Goal: Task Accomplishment & Management: Use online tool/utility

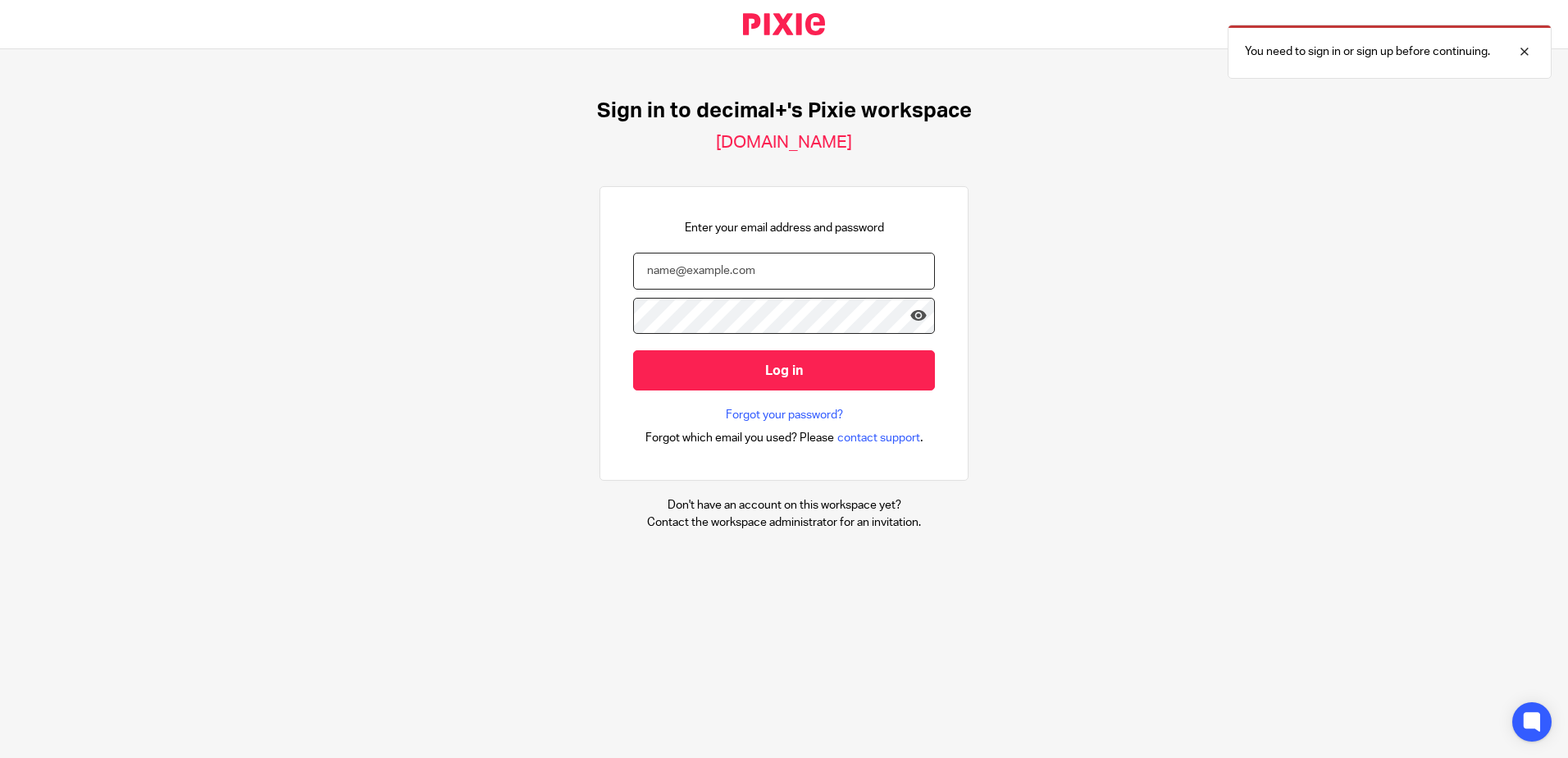
type input "[EMAIL_ADDRESS][DOMAIN_NAME]"
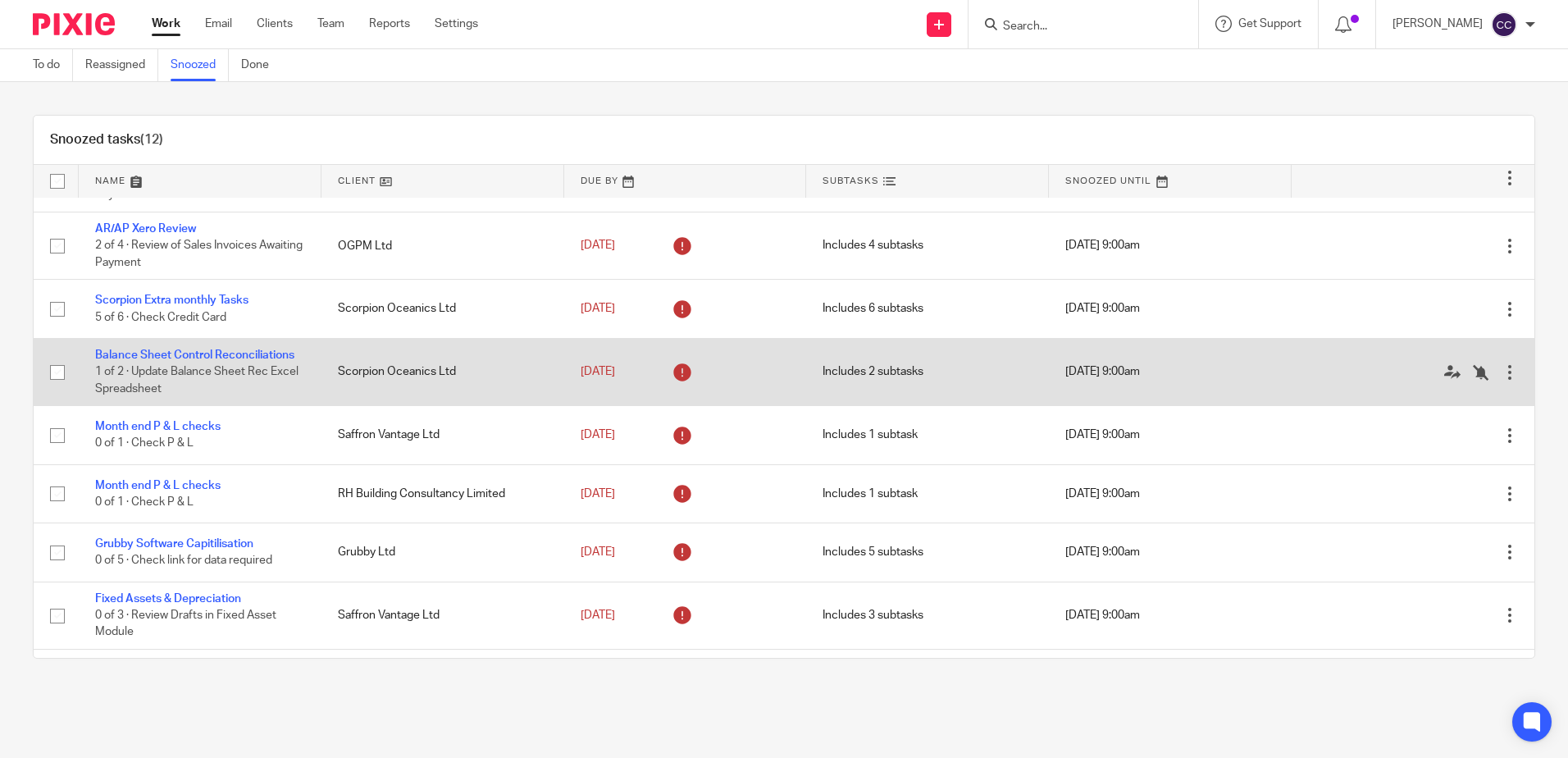
scroll to position [82, 0]
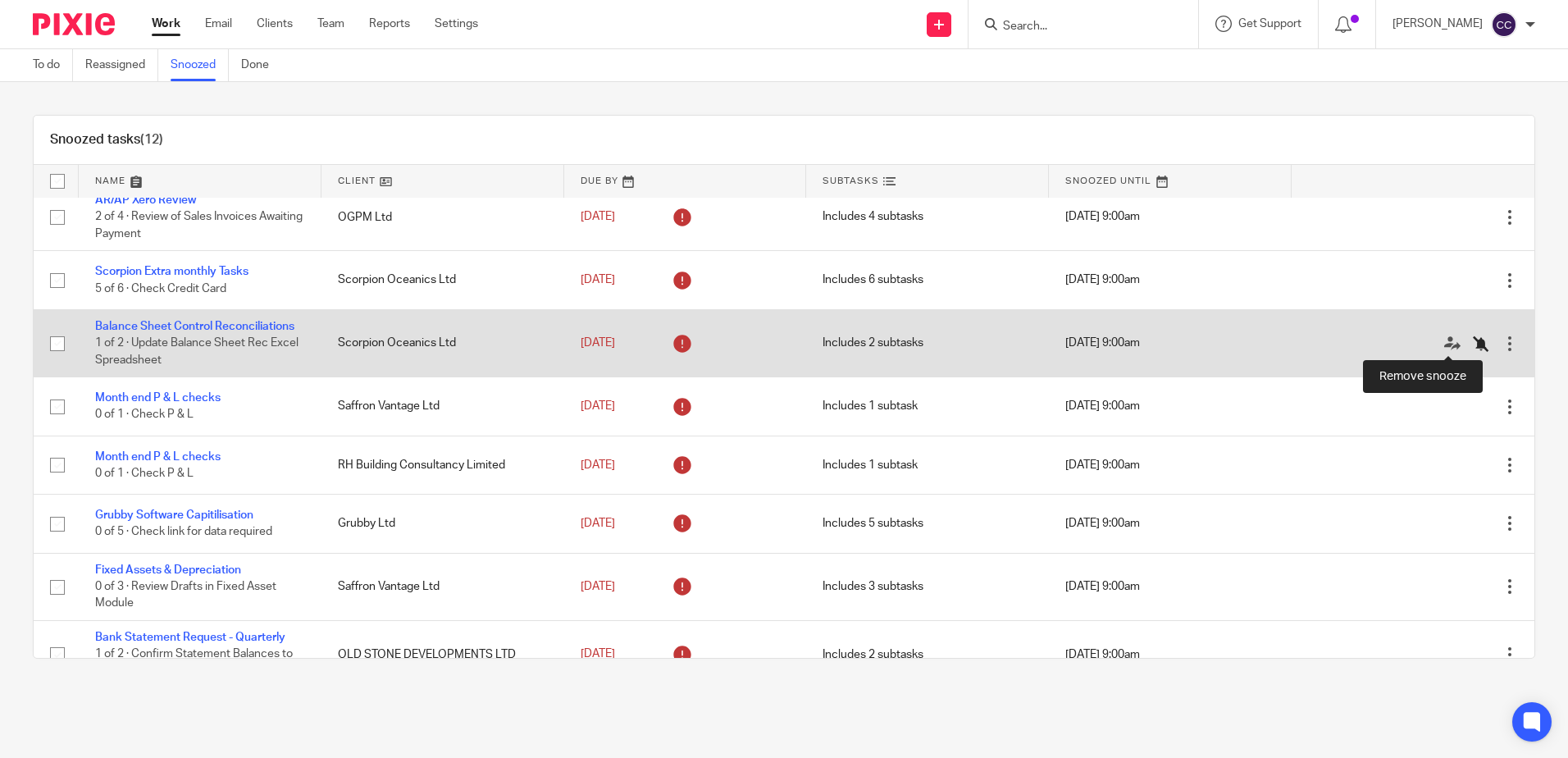
click at [1473, 341] on icon at bounding box center [1481, 343] width 16 height 16
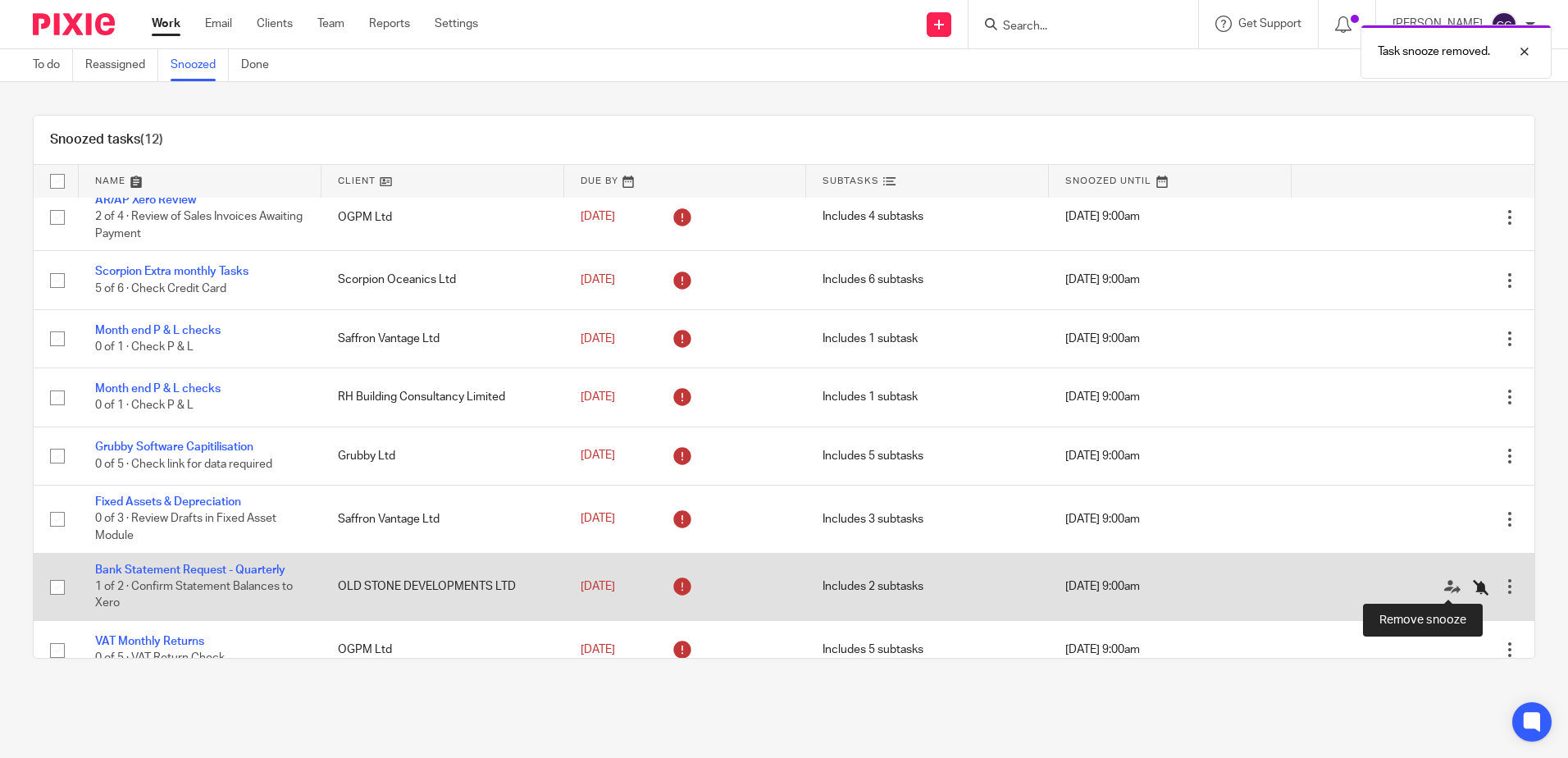
click at [1473, 590] on icon at bounding box center [1481, 587] width 16 height 16
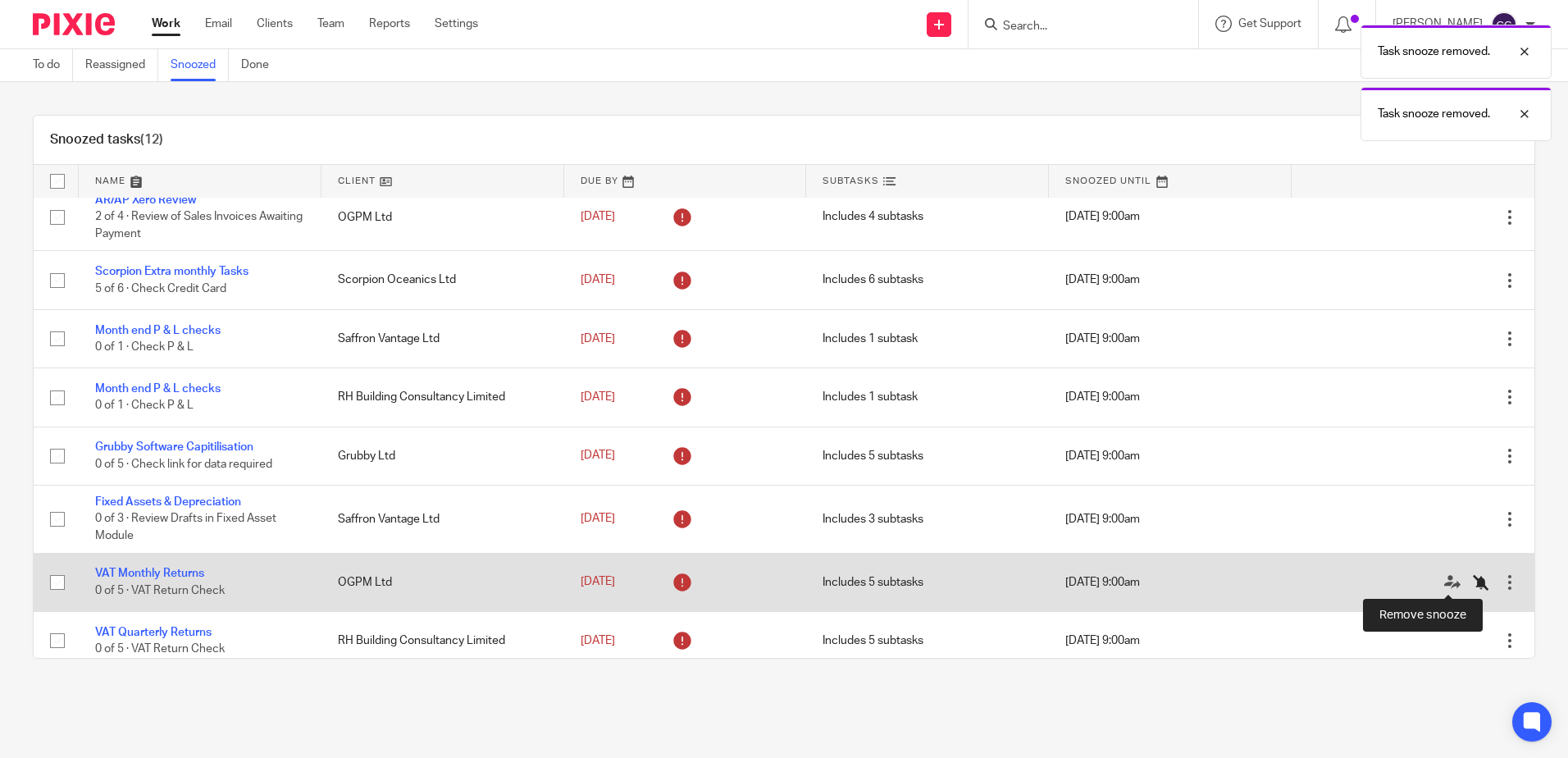
click at [1473, 588] on icon at bounding box center [1481, 582] width 16 height 16
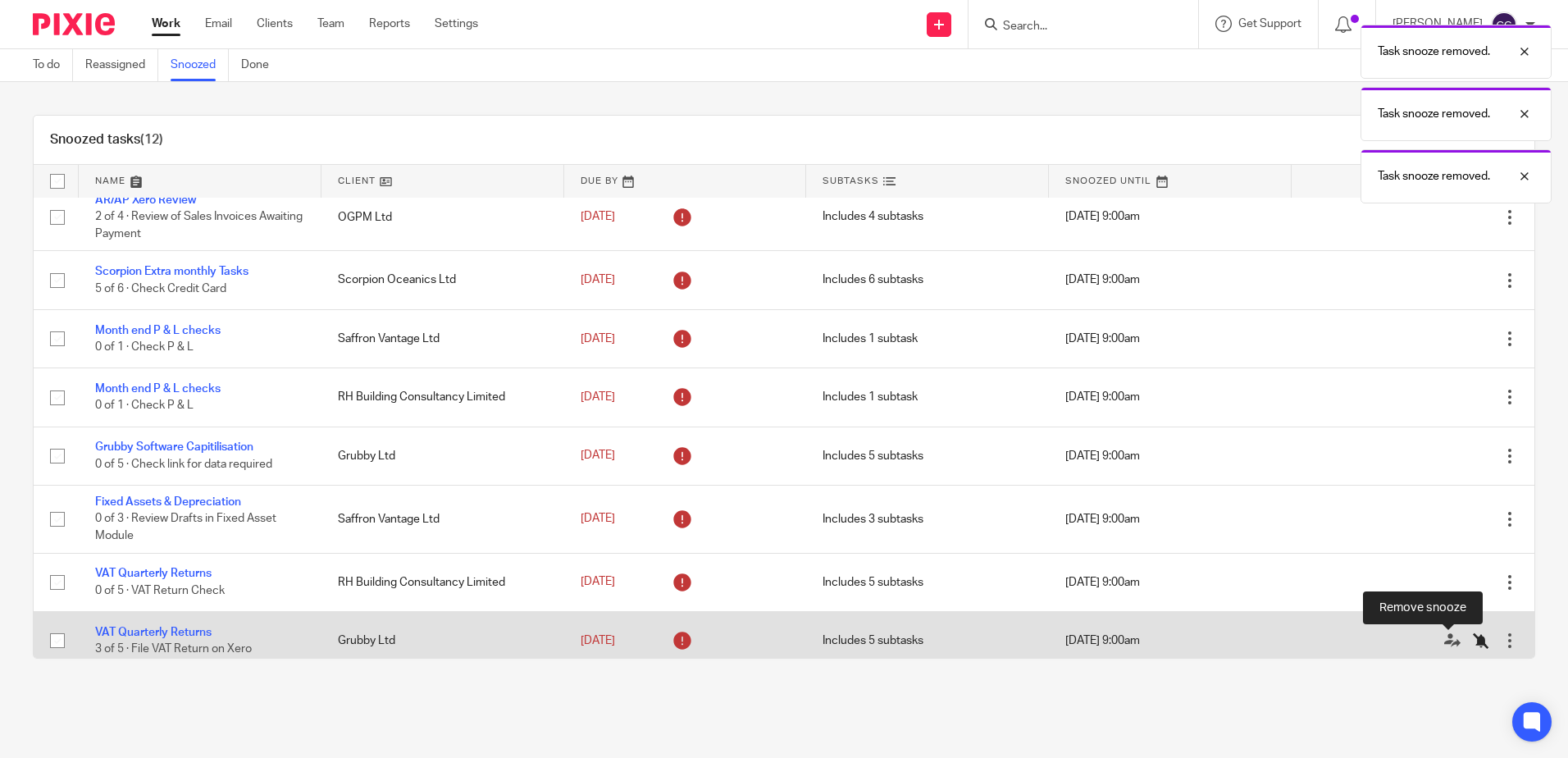
click at [1473, 641] on icon at bounding box center [1481, 640] width 16 height 16
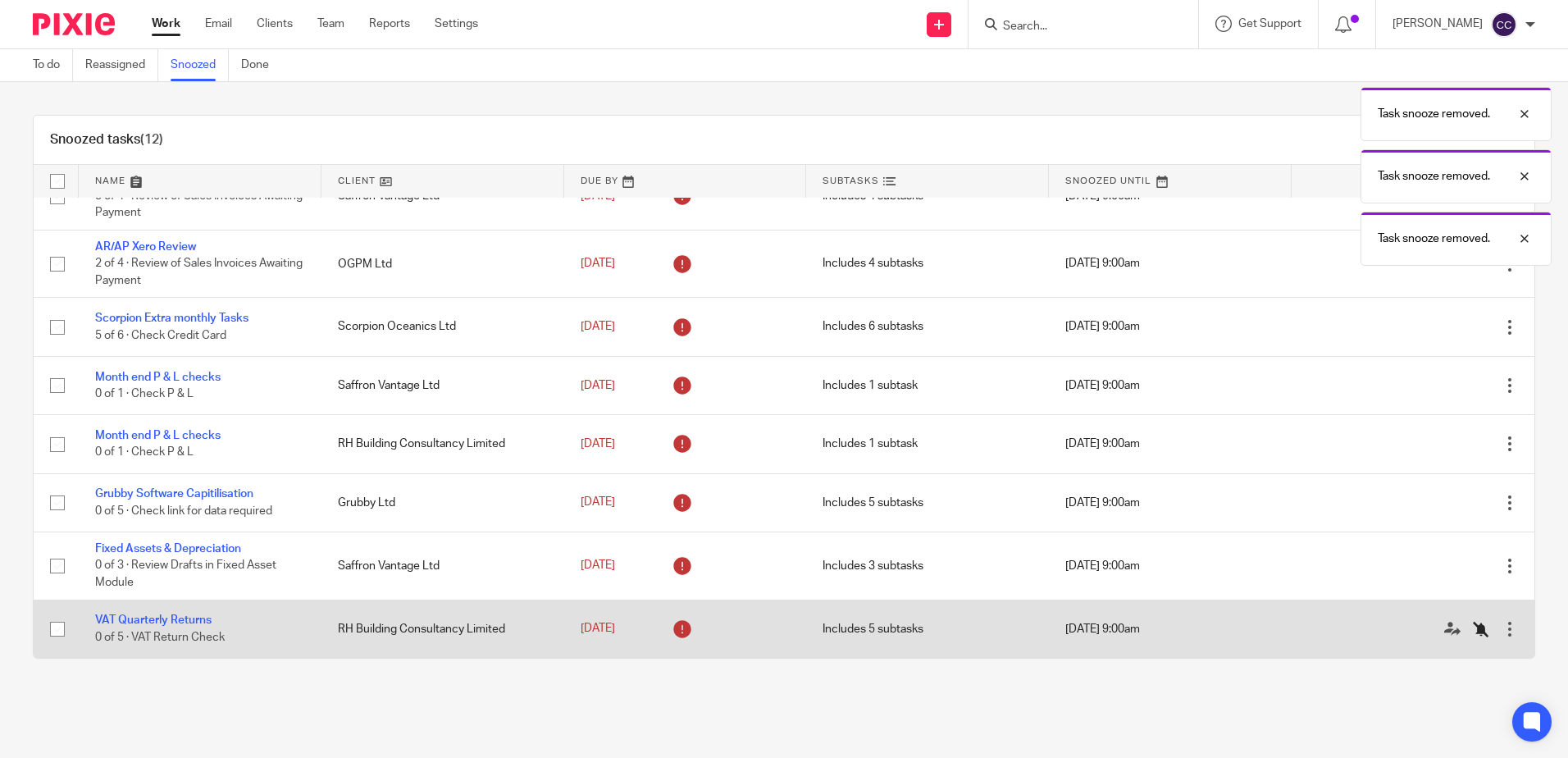
scroll to position [0, 0]
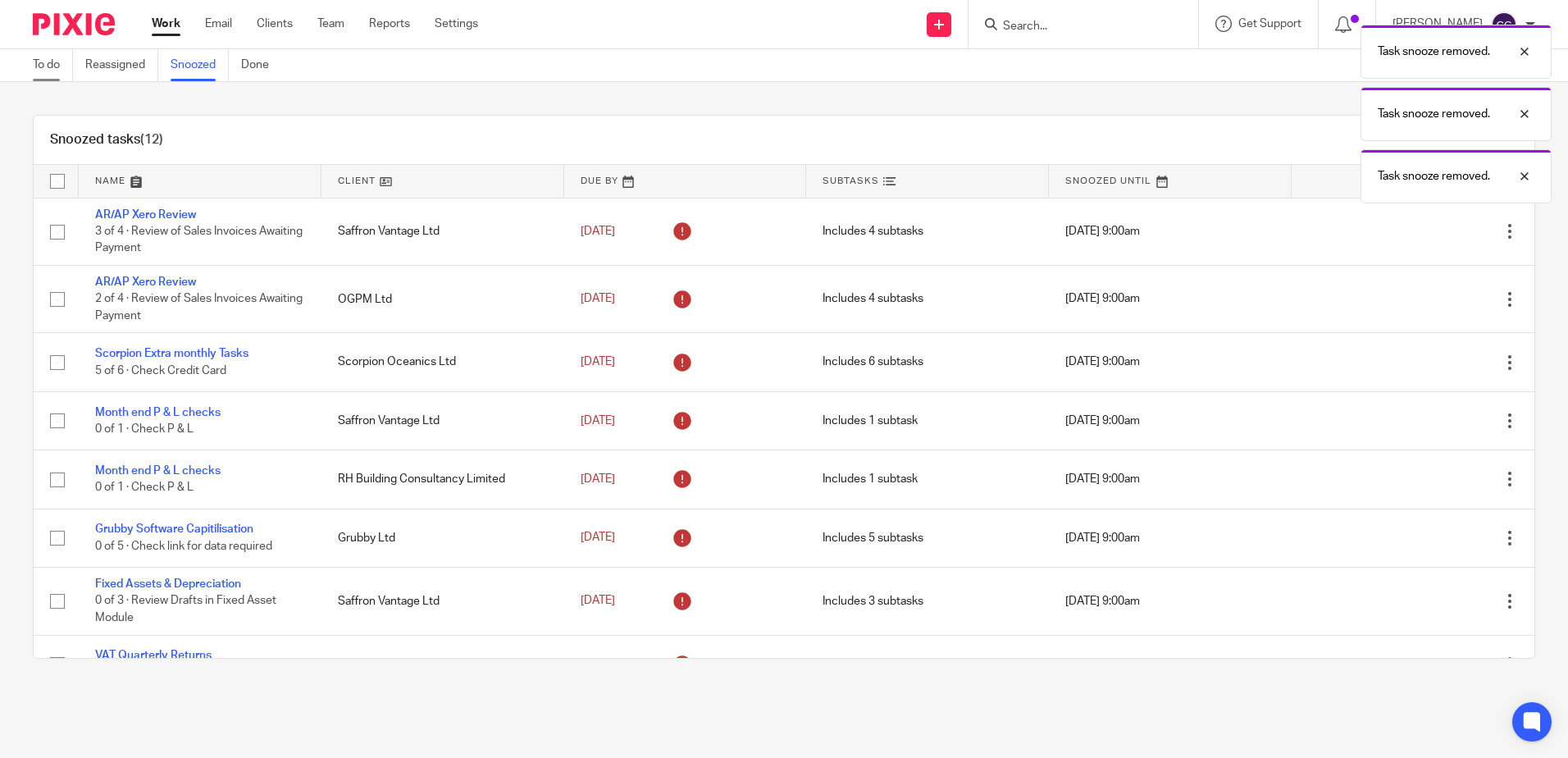
click at [55, 64] on link "To do" at bounding box center [52, 64] width 40 height 32
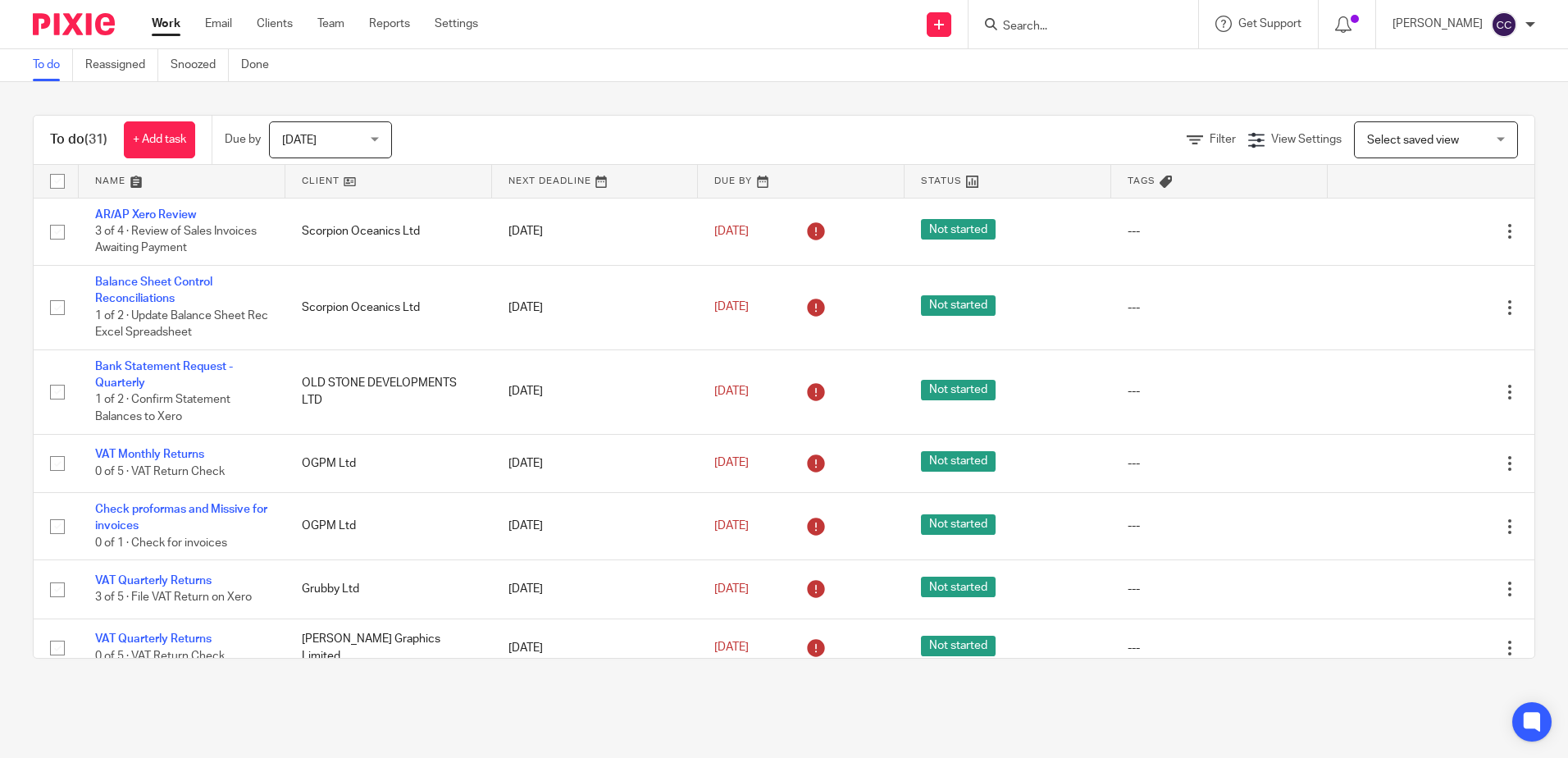
click at [326, 175] on link at bounding box center [388, 181] width 207 height 33
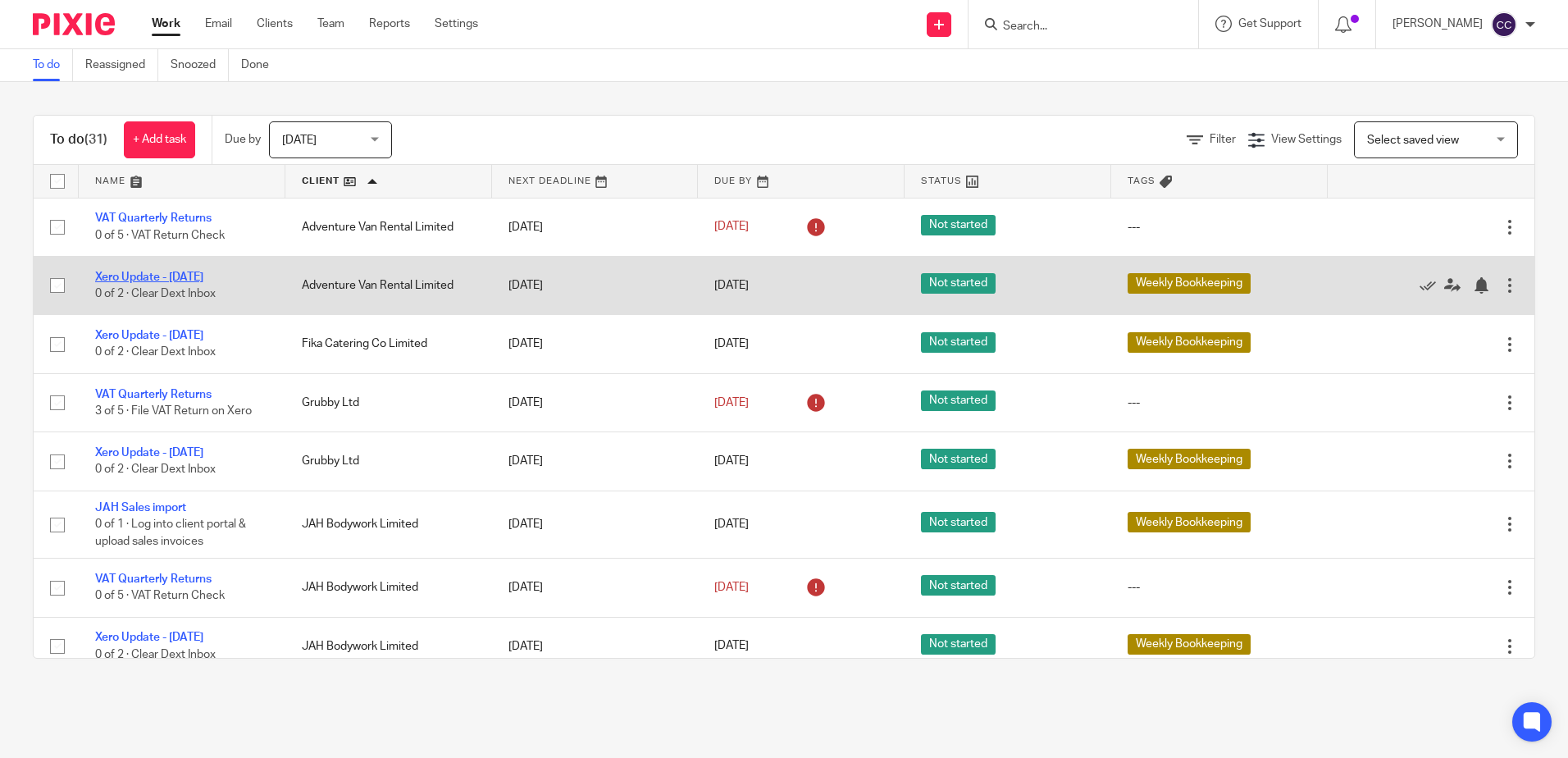
click at [199, 280] on link "Xero Update - [DATE]" at bounding box center [149, 277] width 108 height 11
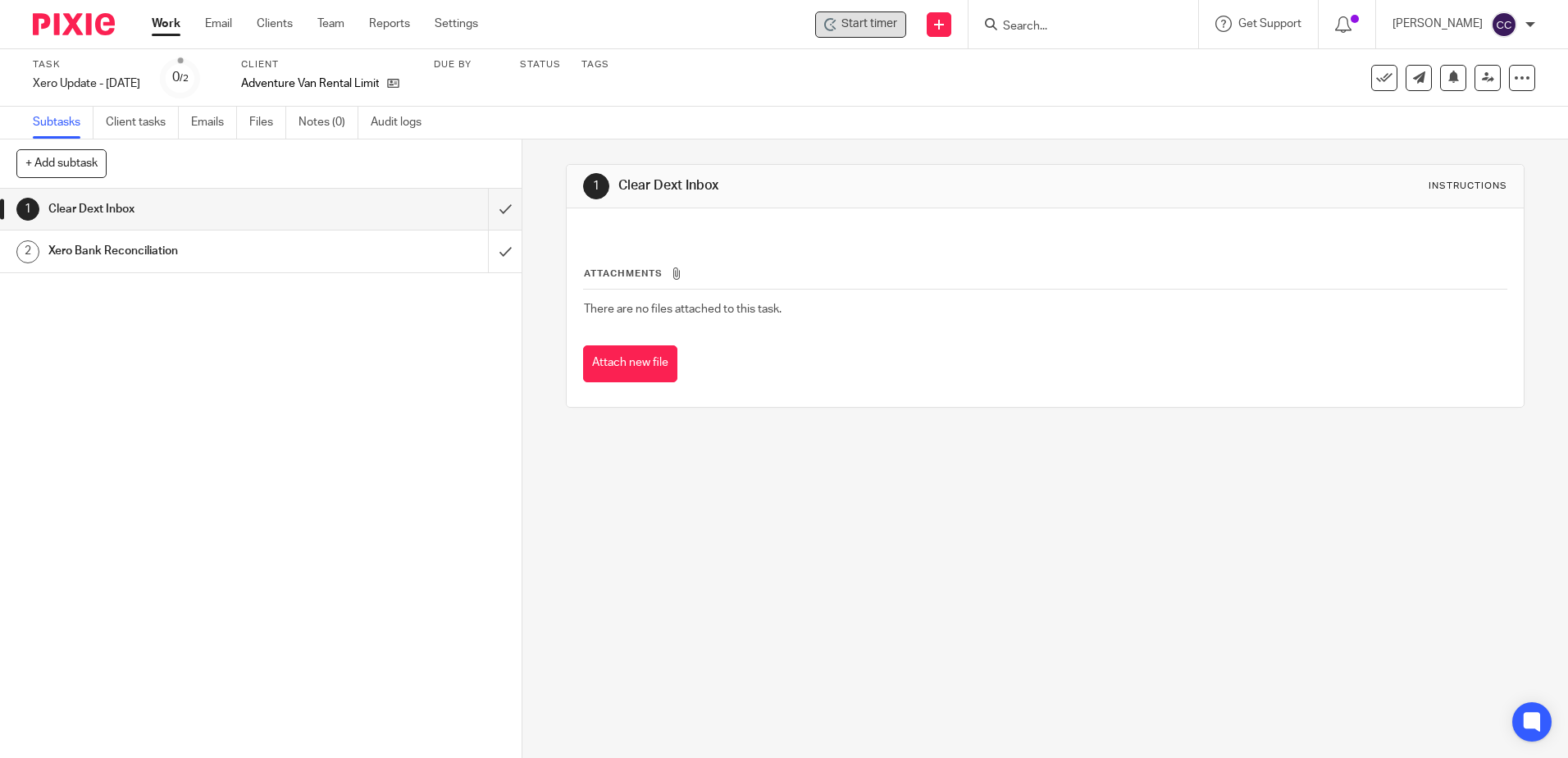
click at [897, 30] on span "Start timer" at bounding box center [869, 24] width 56 height 17
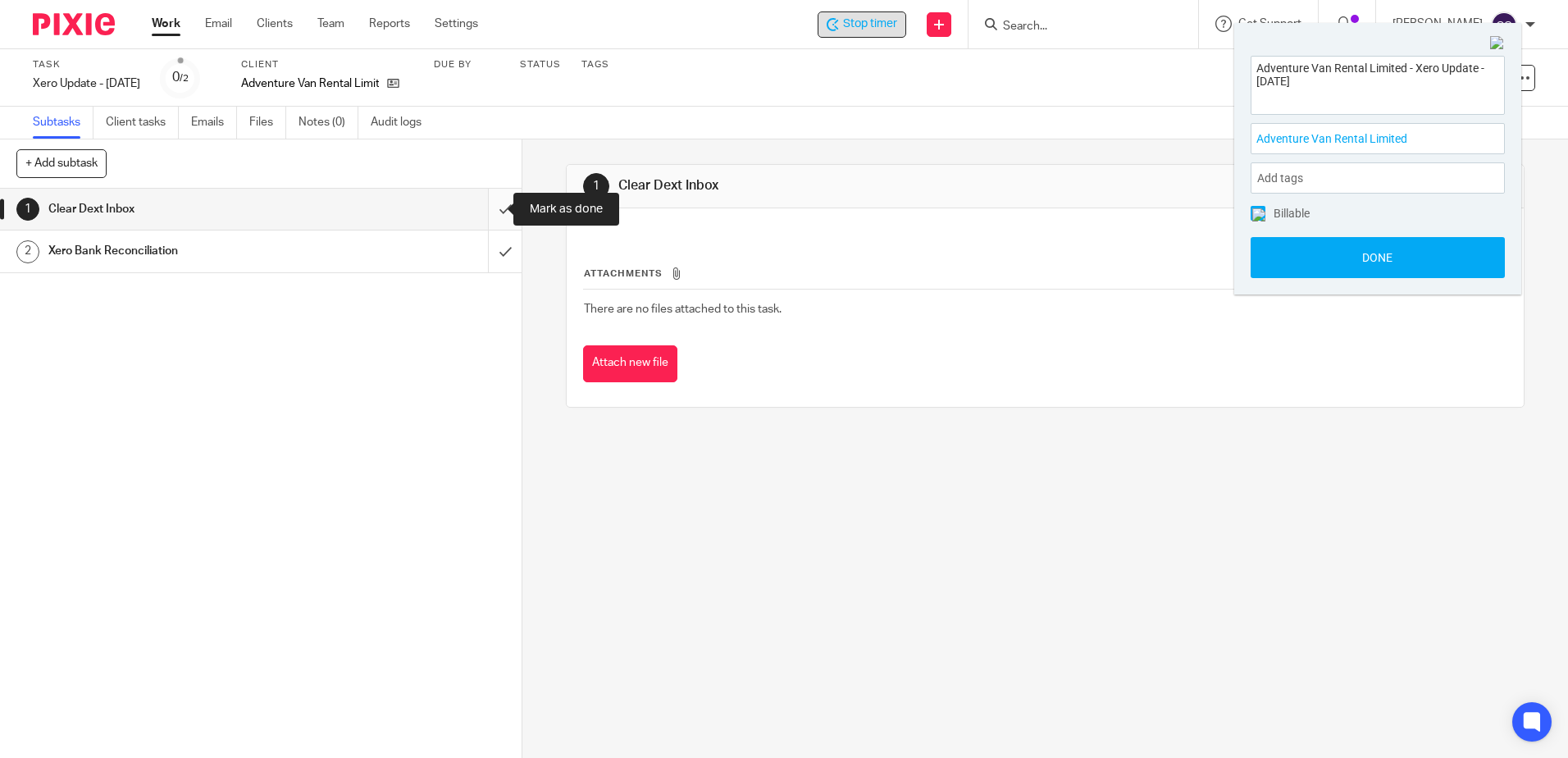
click at [493, 205] on input "submit" at bounding box center [260, 210] width 522 height 41
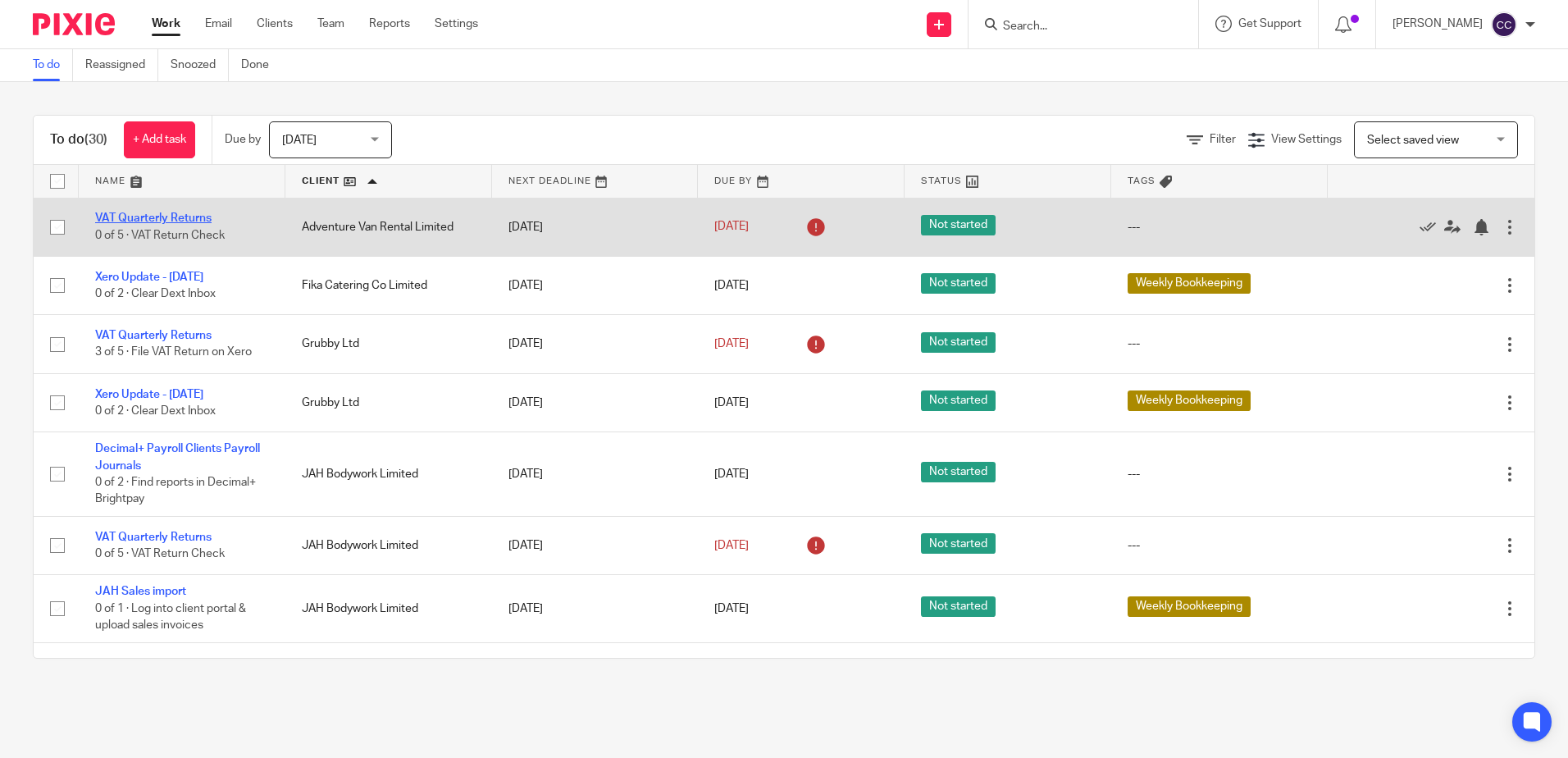
click at [162, 216] on link "VAT Quarterly Returns" at bounding box center [154, 217] width 117 height 11
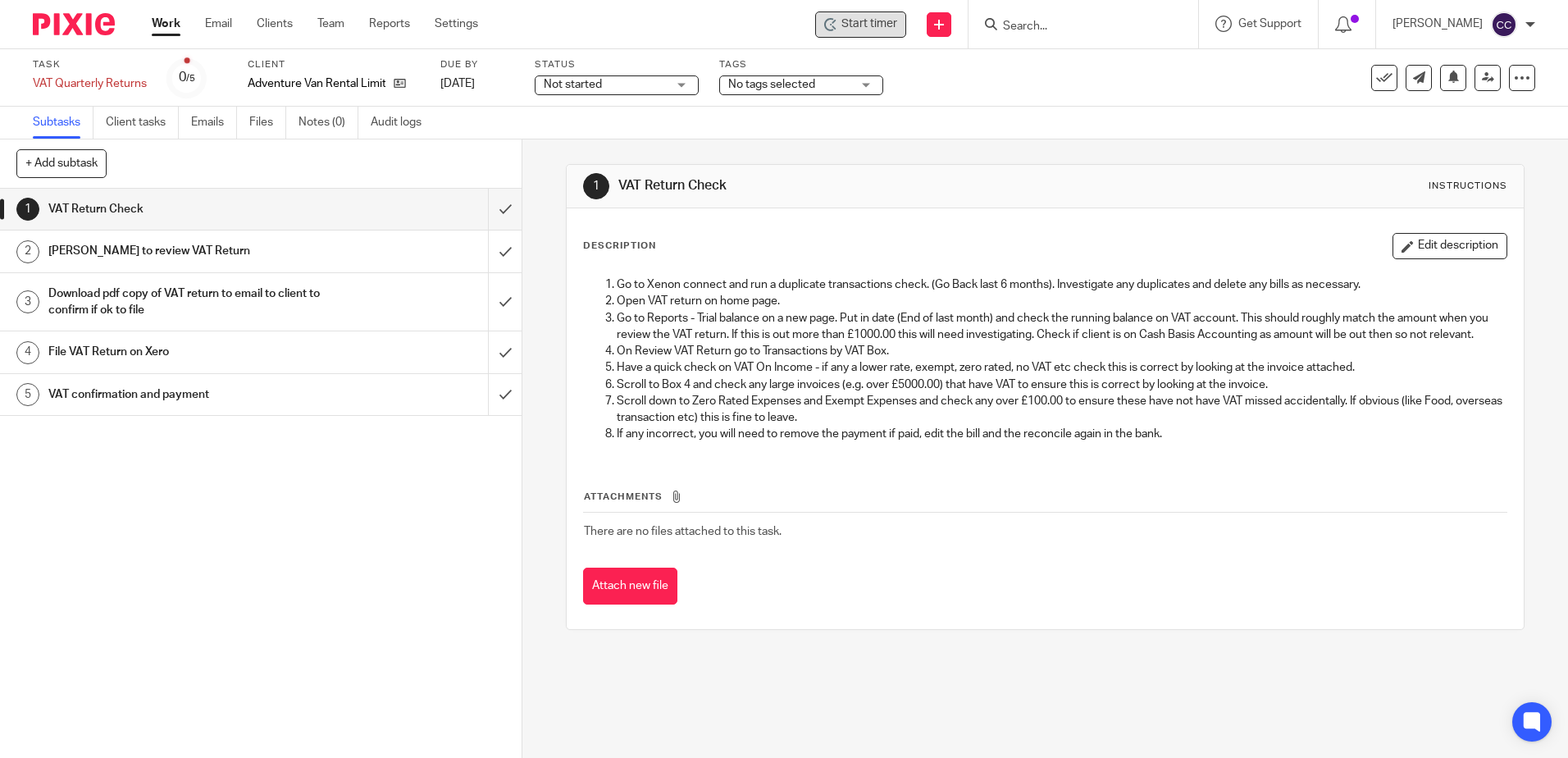
click at [874, 28] on span "Start timer" at bounding box center [869, 24] width 56 height 17
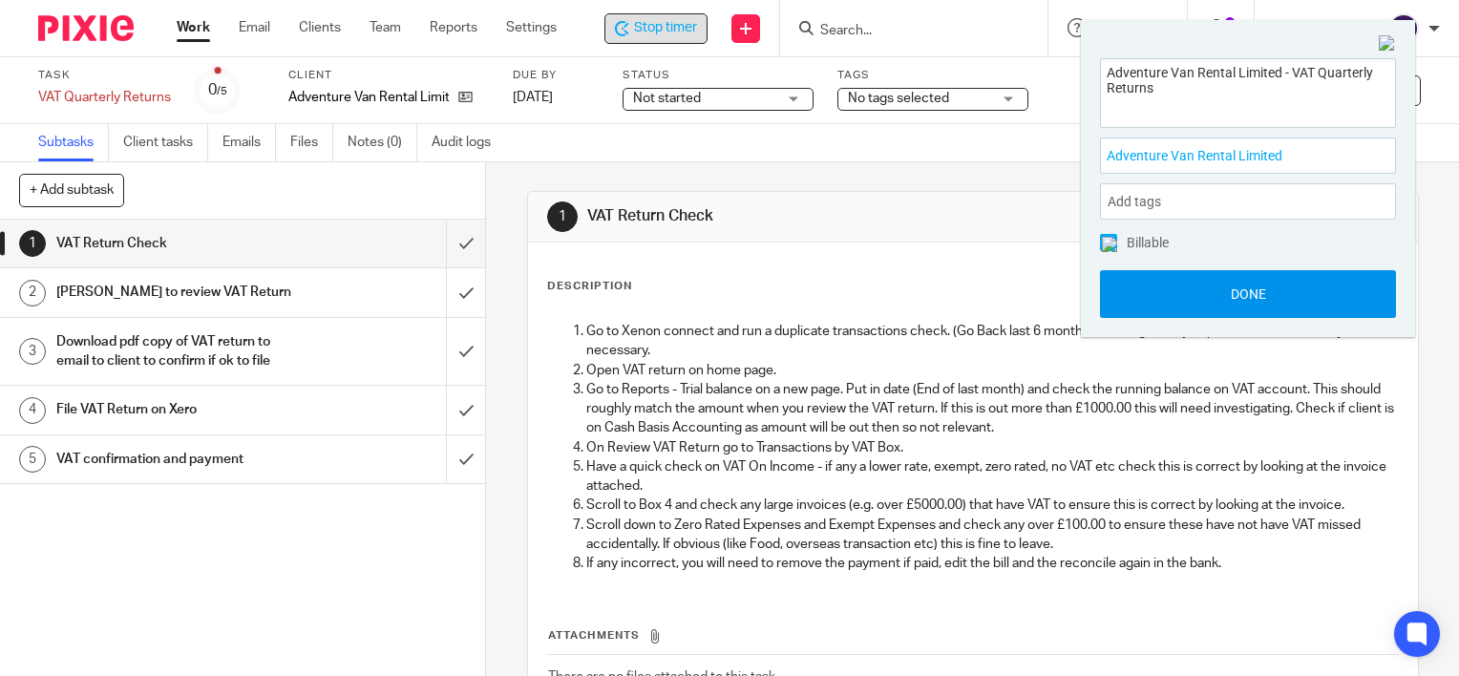
click at [1180, 303] on button "Done" at bounding box center [1248, 294] width 296 height 48
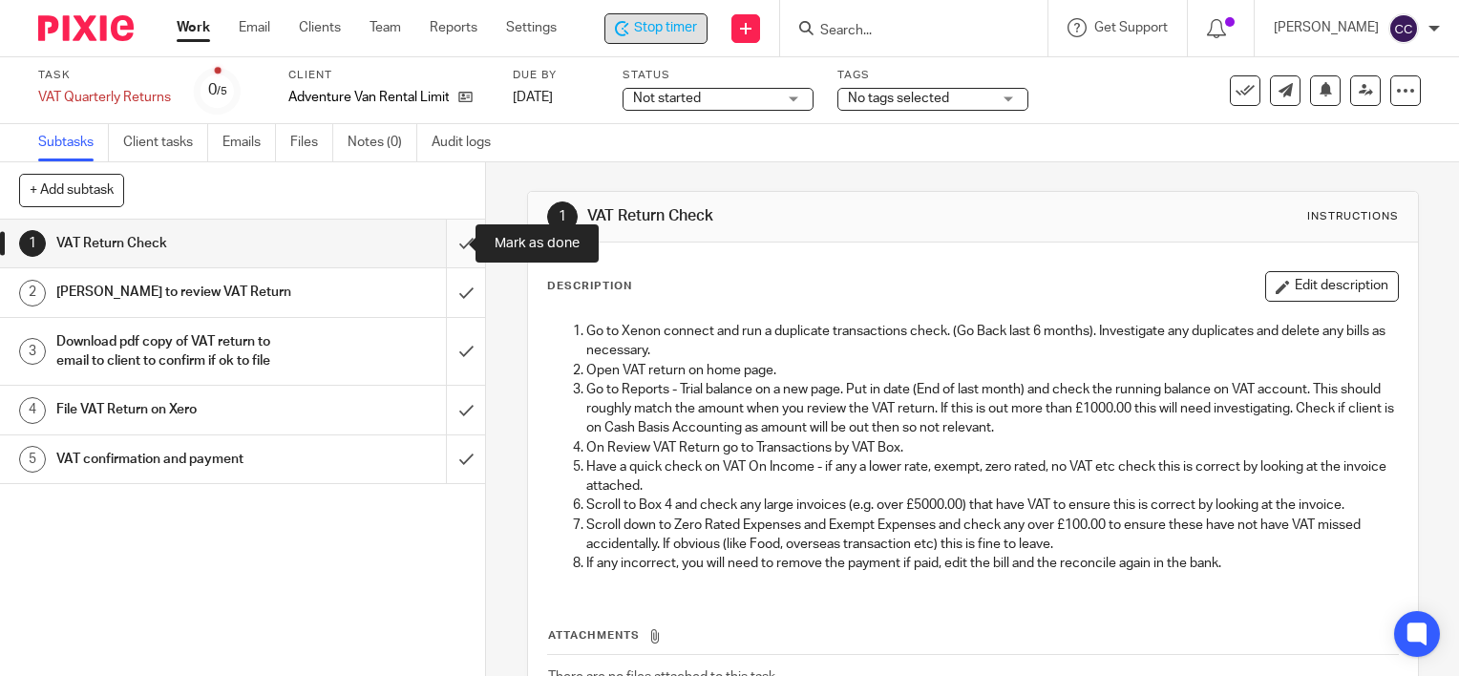
click at [444, 242] on input "submit" at bounding box center [242, 244] width 485 height 48
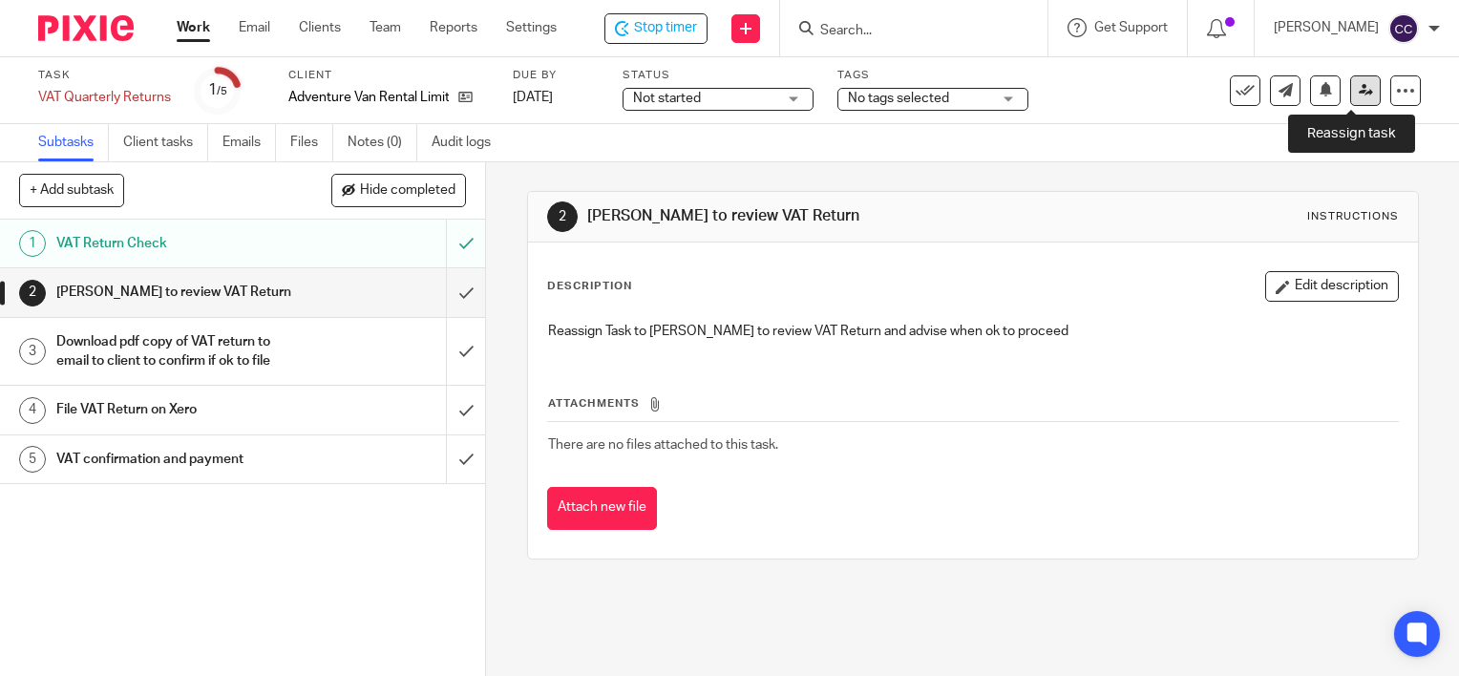
click at [1358, 95] on icon at bounding box center [1365, 90] width 14 height 14
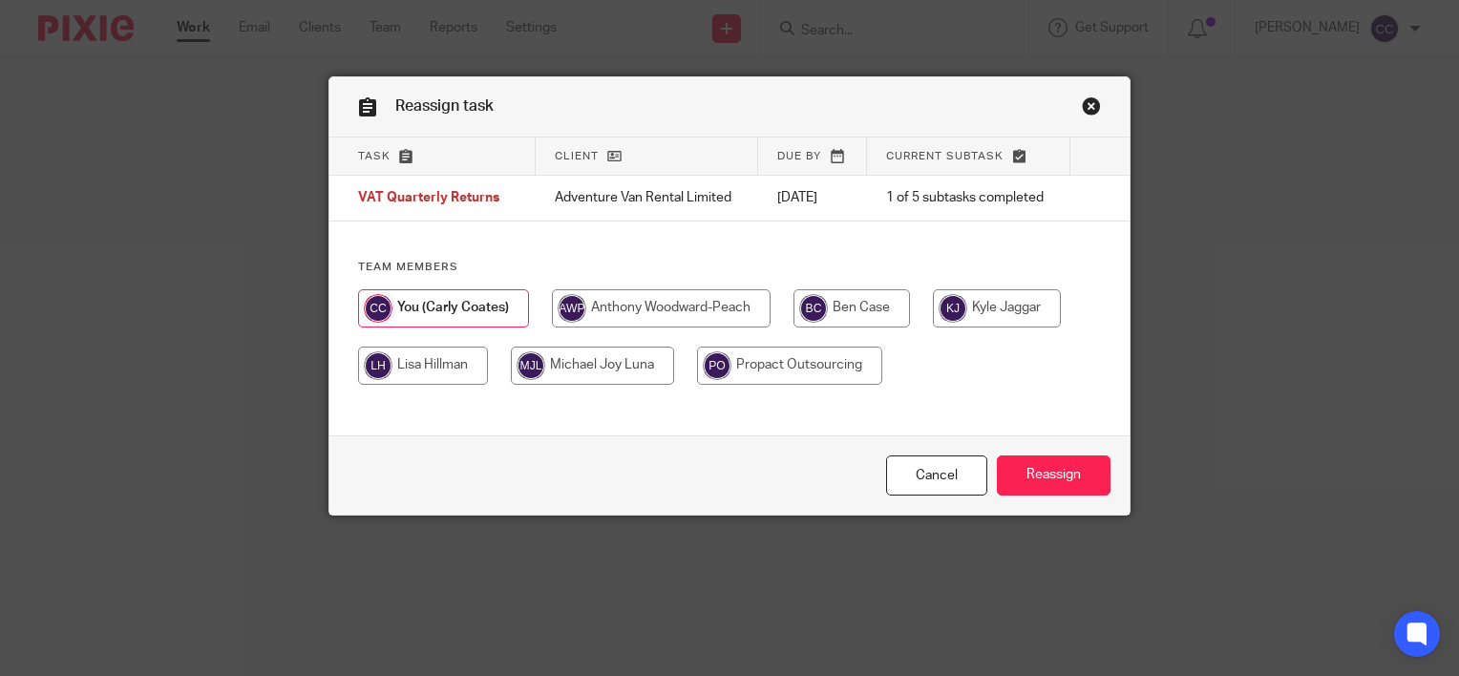
click at [416, 369] on input "radio" at bounding box center [423, 366] width 130 height 38
radio input "true"
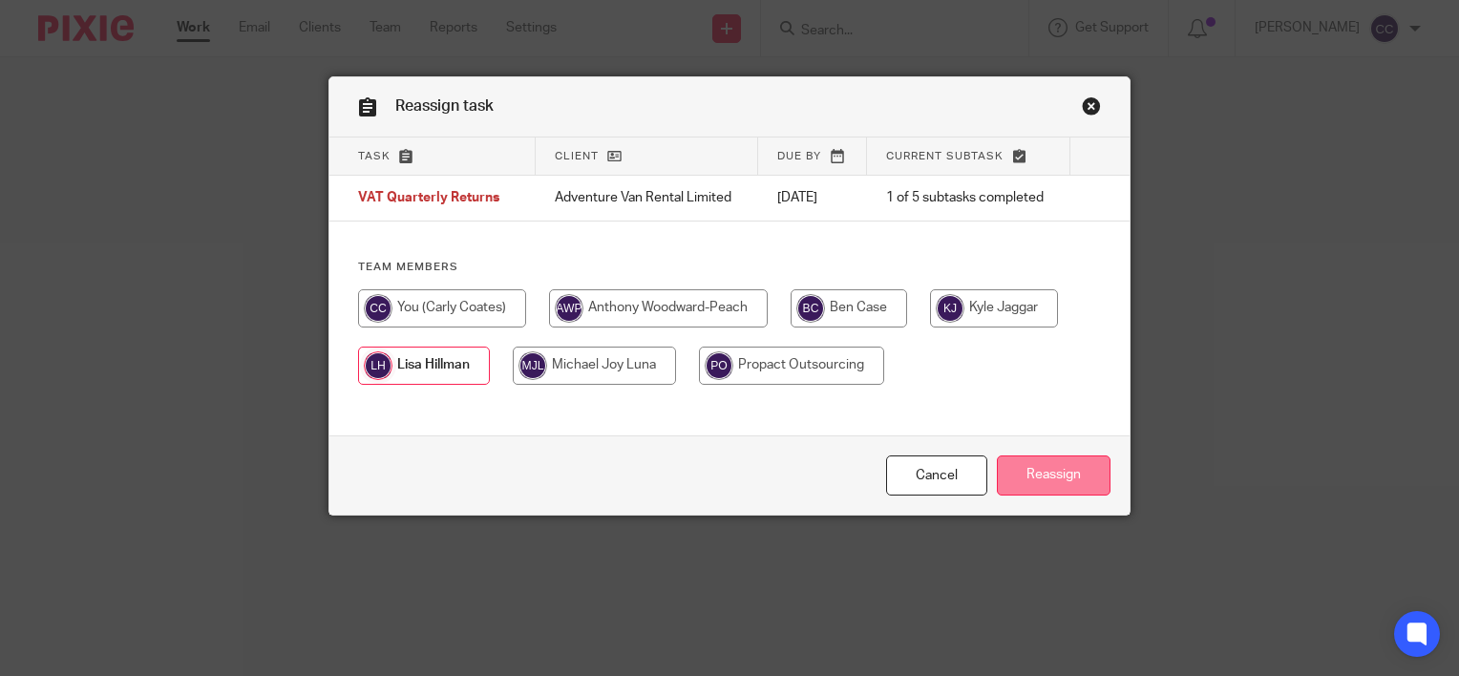
click at [1023, 477] on input "Reassign" at bounding box center [1054, 475] width 114 height 41
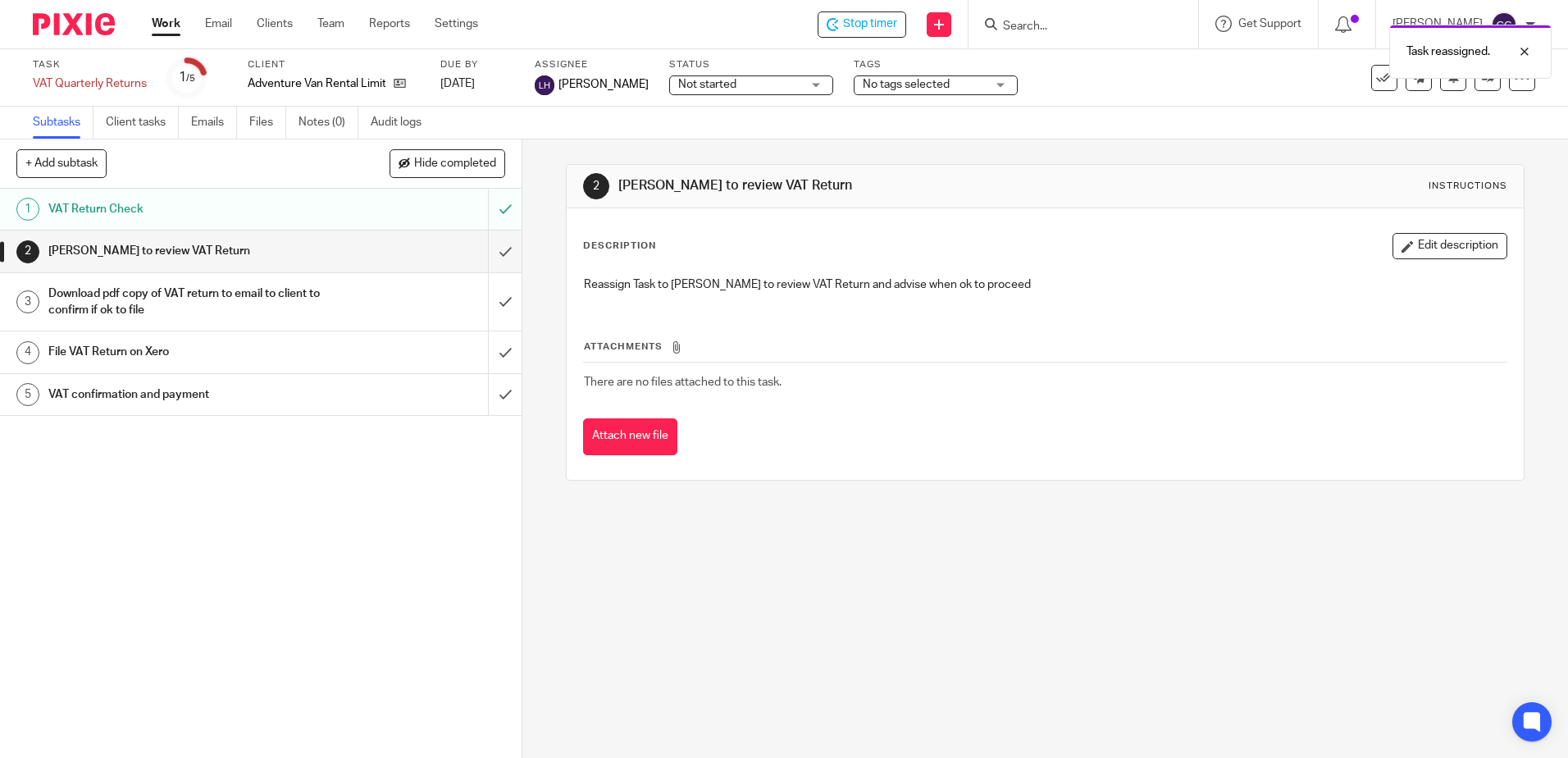
click at [161, 23] on link "Work" at bounding box center [166, 23] width 28 height 16
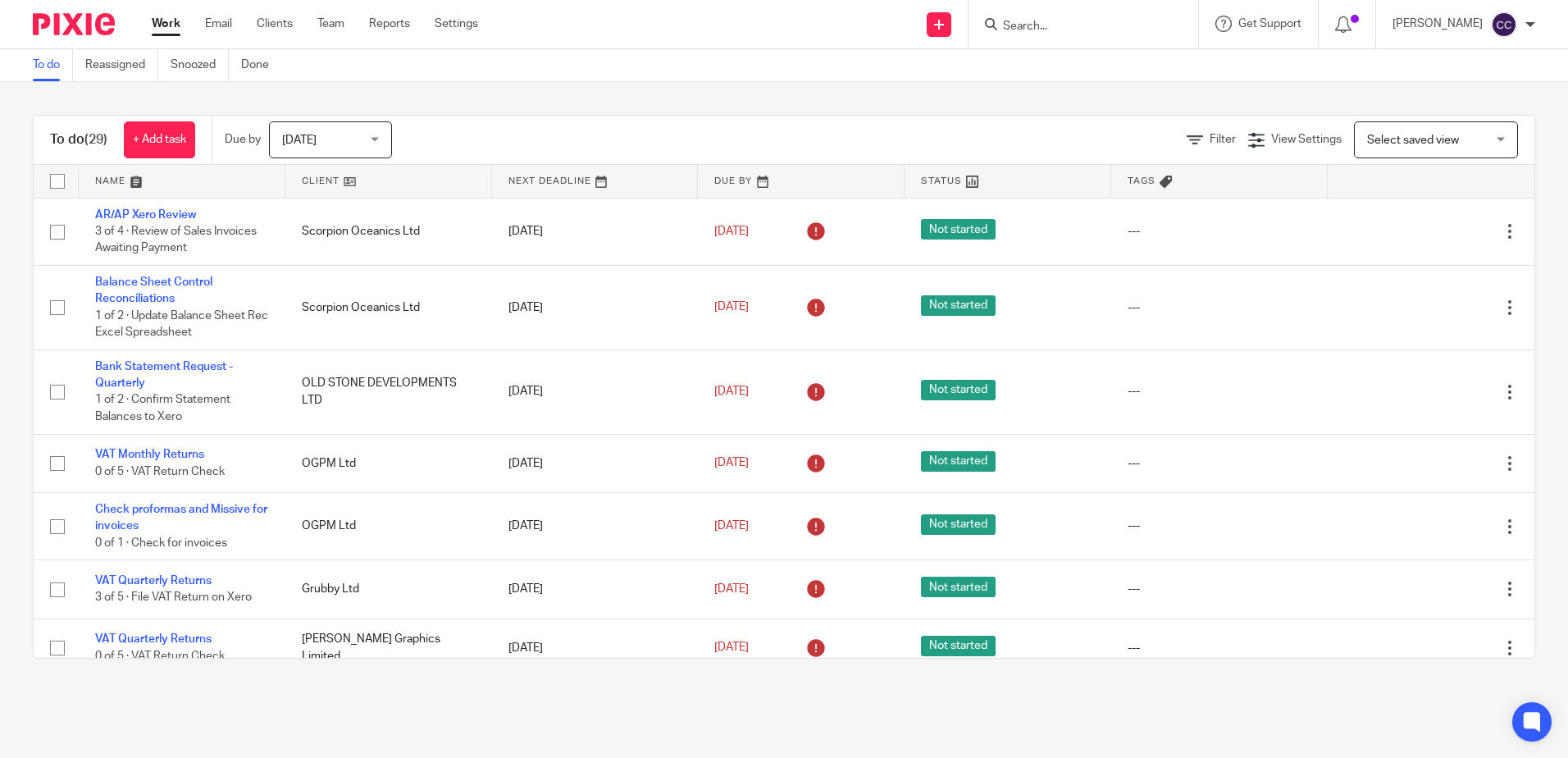
click at [300, 179] on link at bounding box center [388, 181] width 207 height 33
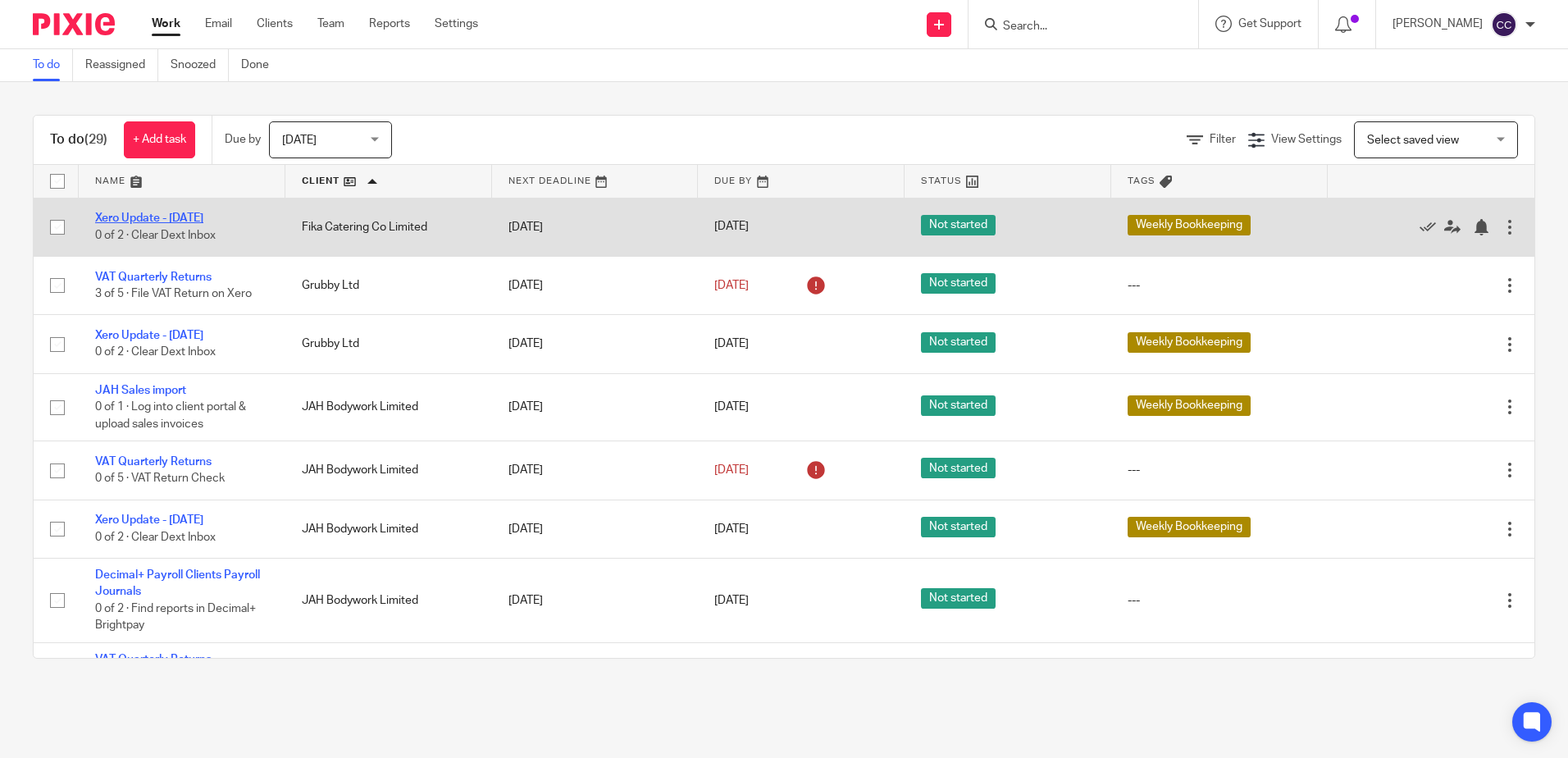
click at [186, 217] on link "Xero Update - [DATE]" at bounding box center [149, 217] width 108 height 11
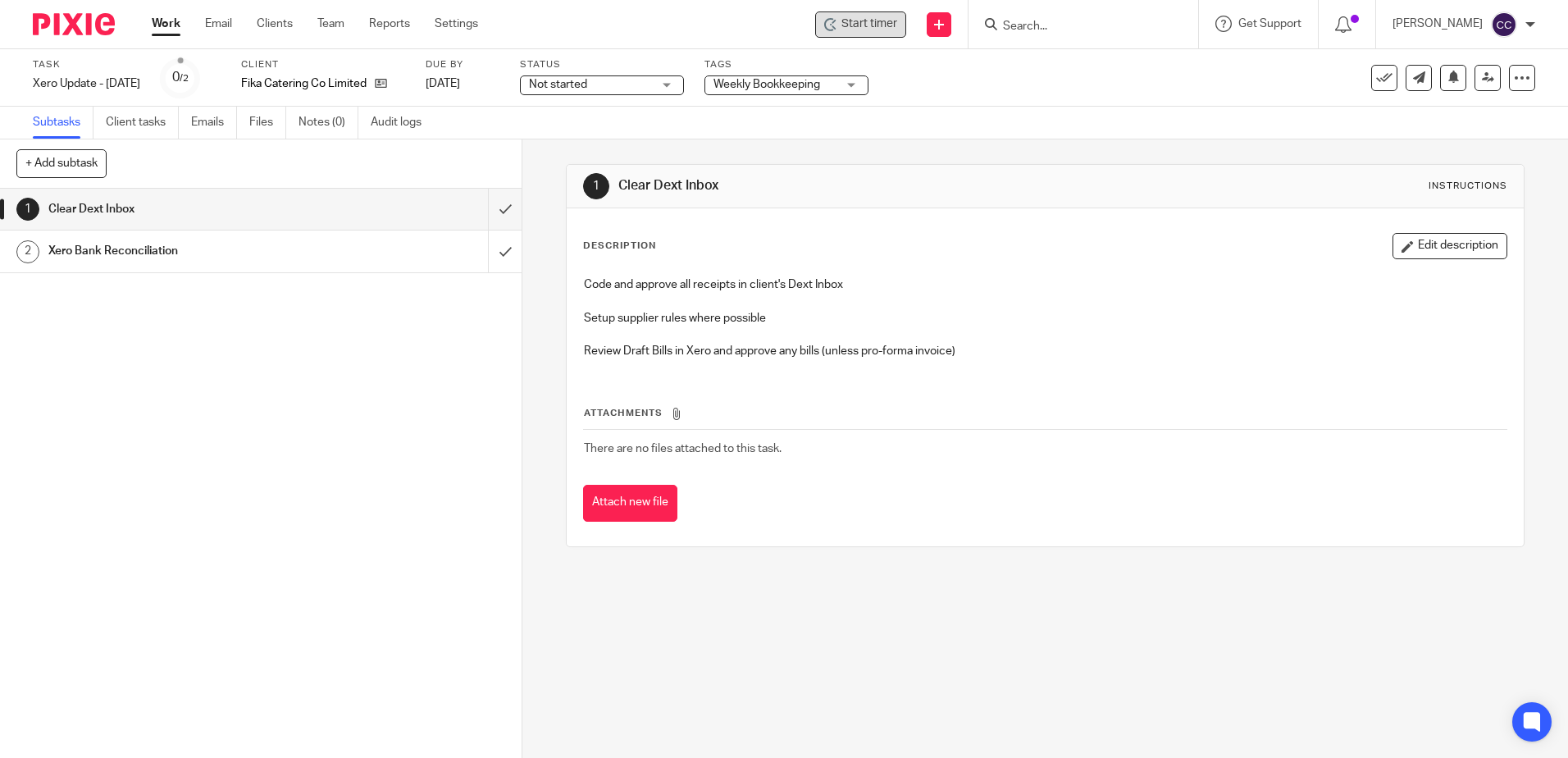
click at [873, 24] on span "Start timer" at bounding box center [869, 24] width 56 height 17
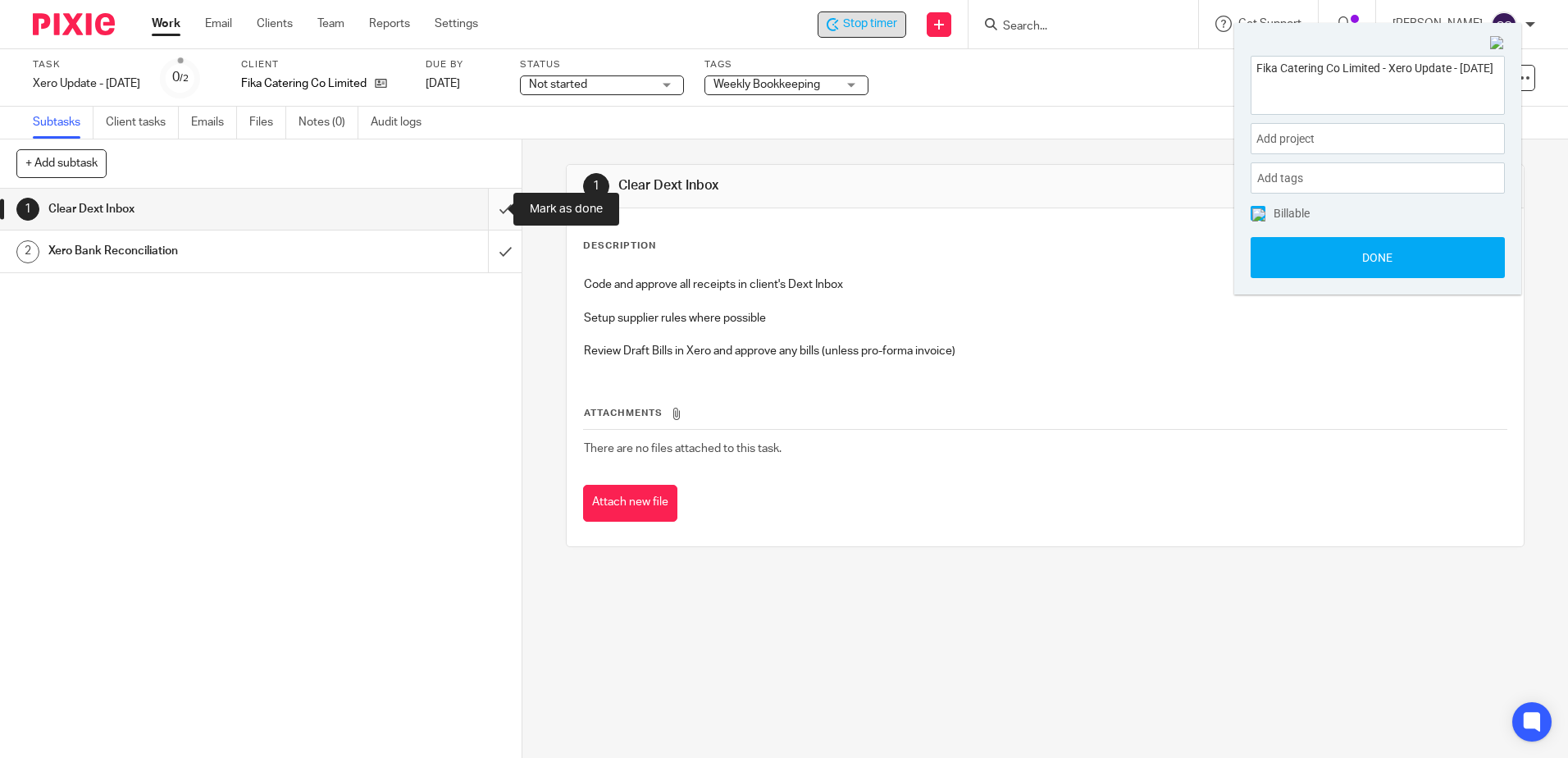
click at [492, 206] on input "submit" at bounding box center [260, 210] width 522 height 41
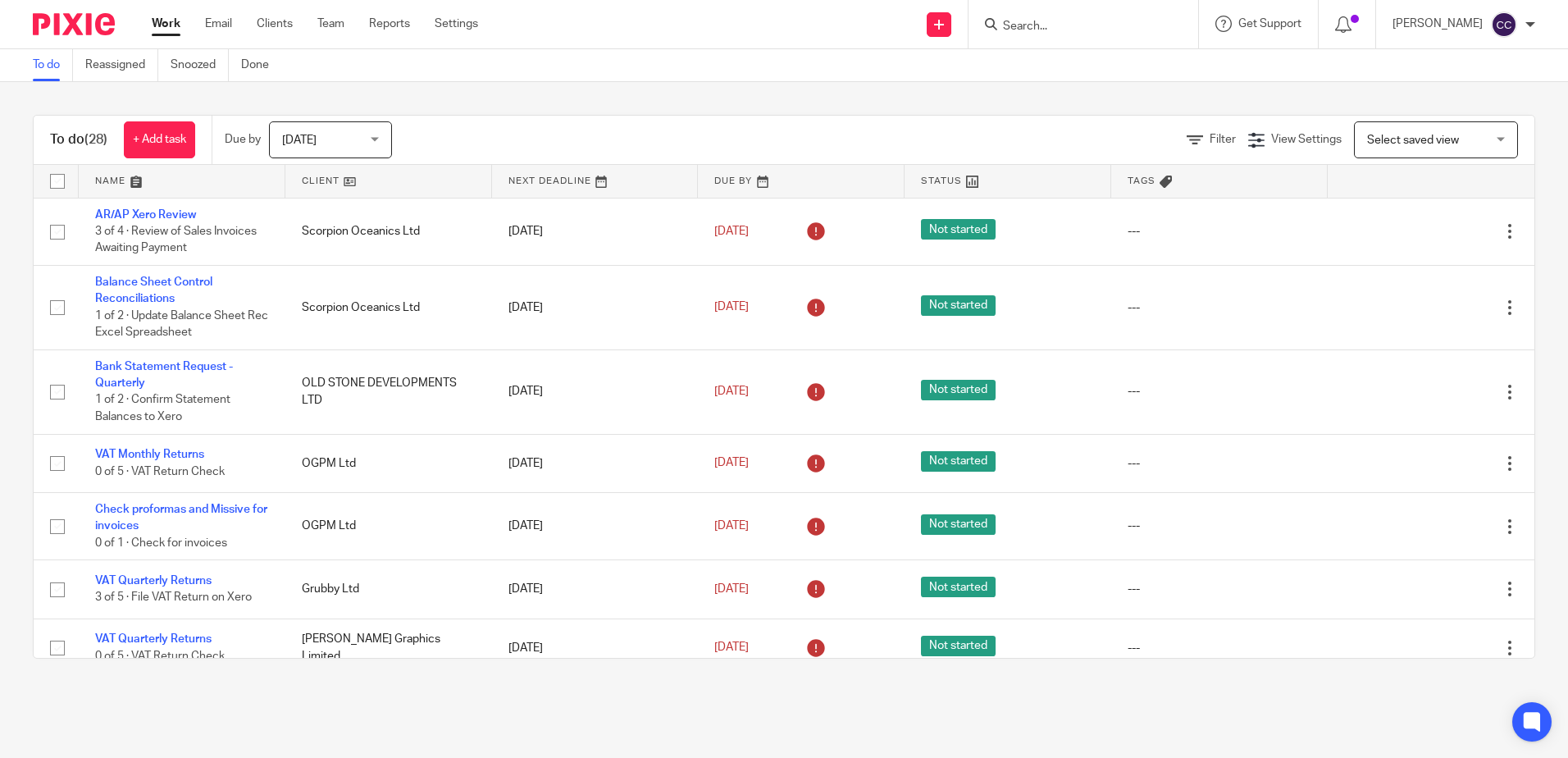
click at [311, 184] on link at bounding box center [388, 181] width 207 height 33
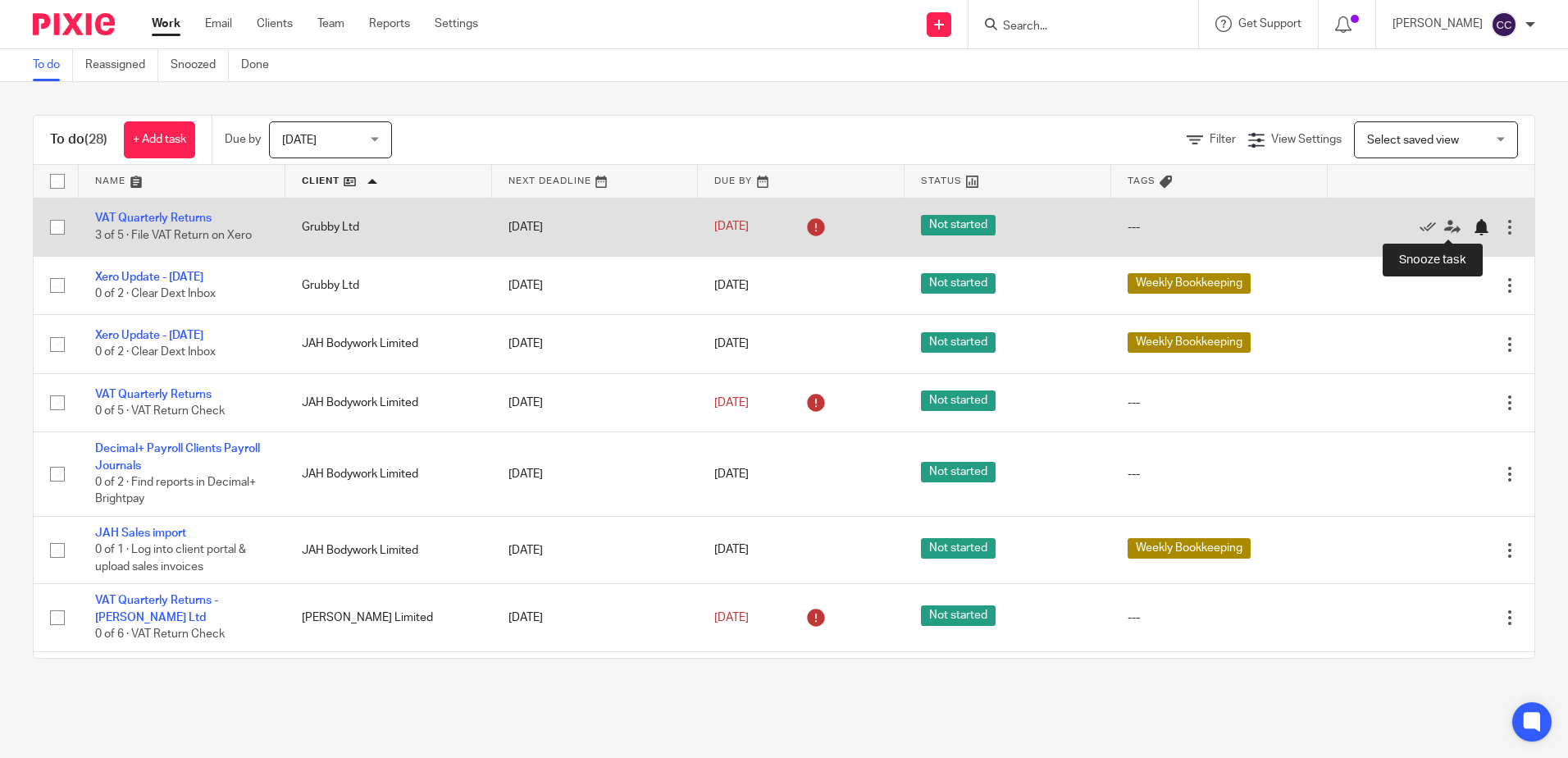
click at [1473, 229] on div at bounding box center [1481, 227] width 16 height 16
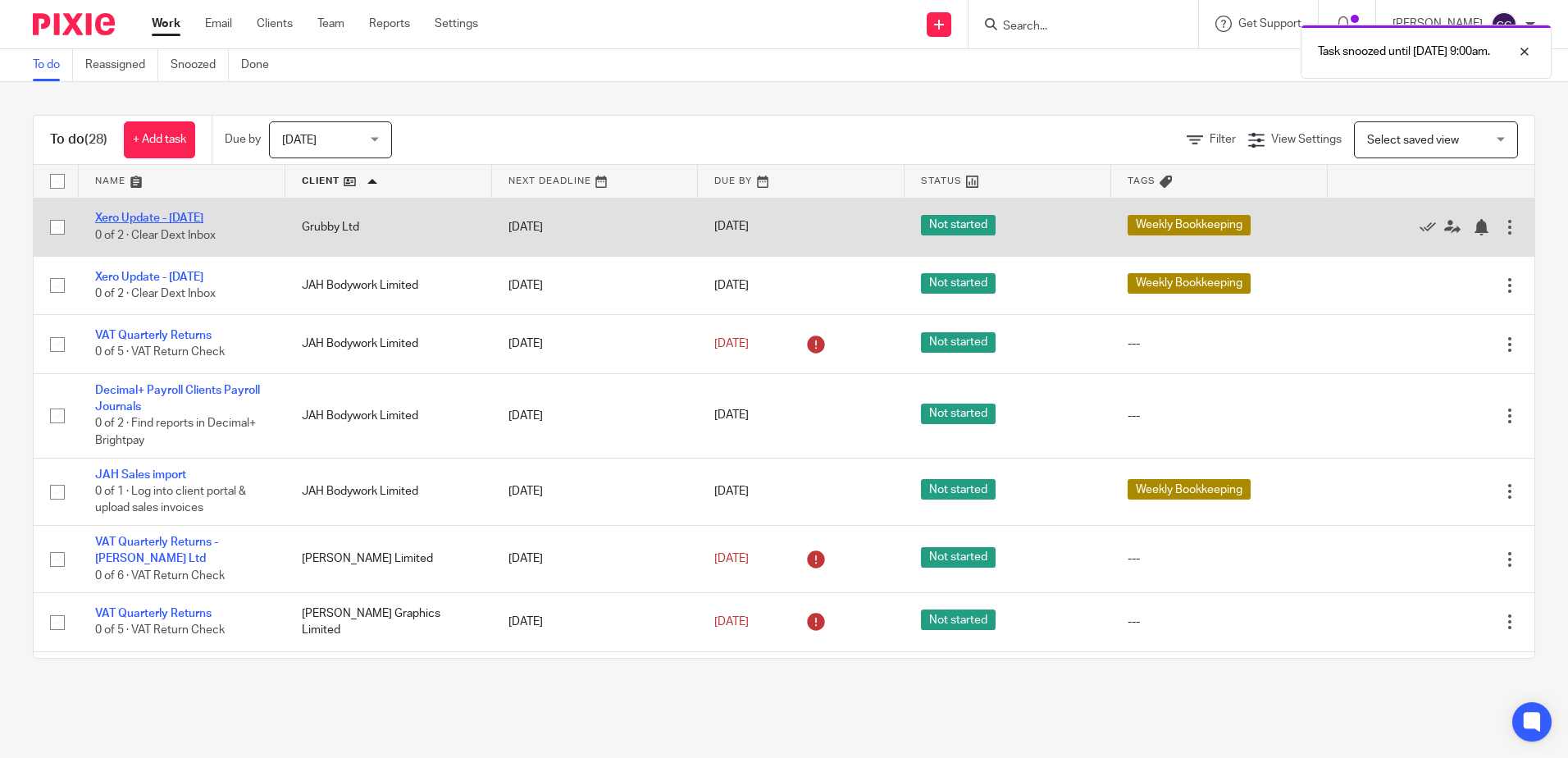
click at [174, 212] on link "Xero Update - [DATE]" at bounding box center [149, 217] width 108 height 11
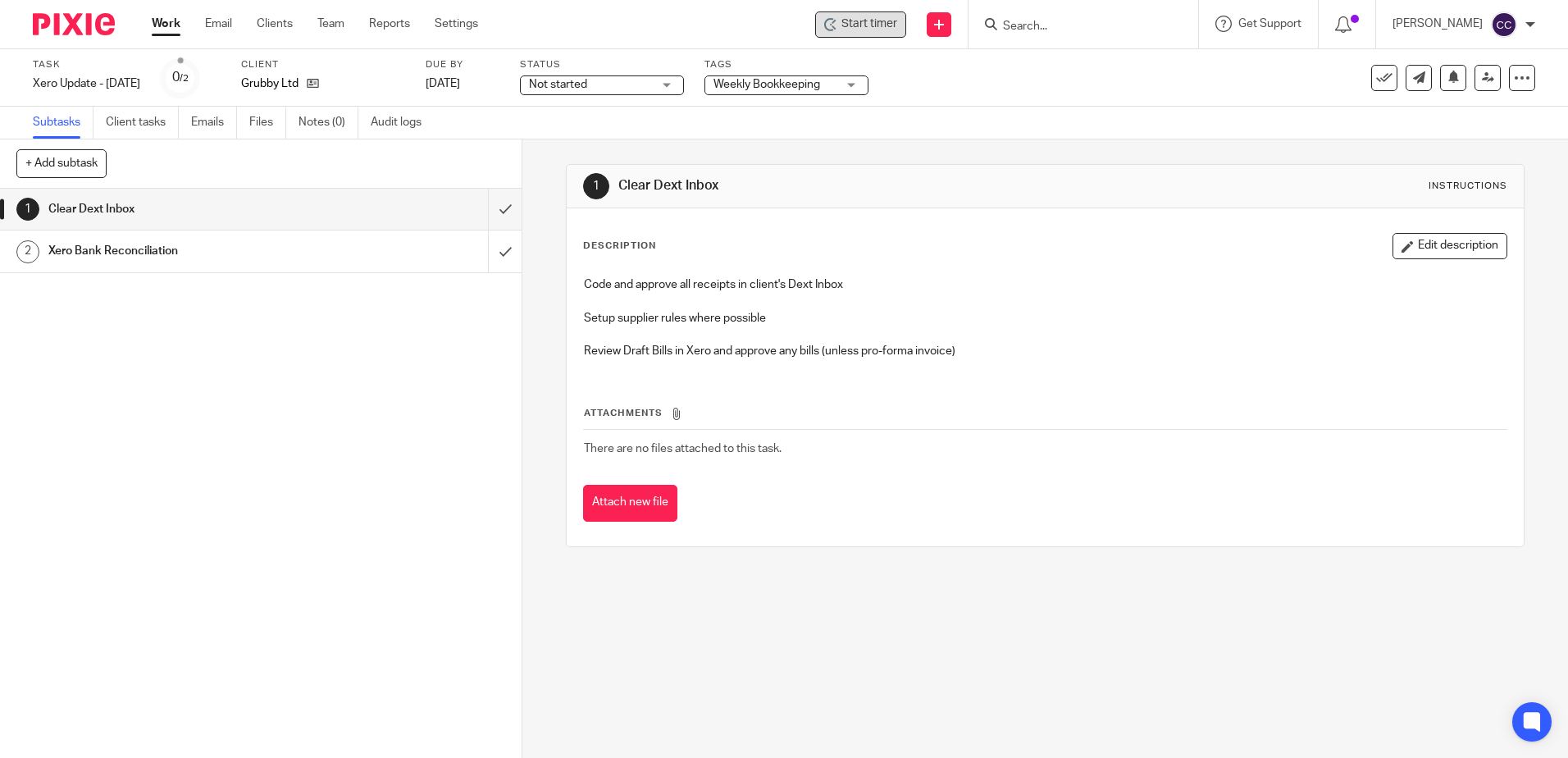
click at [836, 21] on icon at bounding box center [833, 21] width 4 height 4
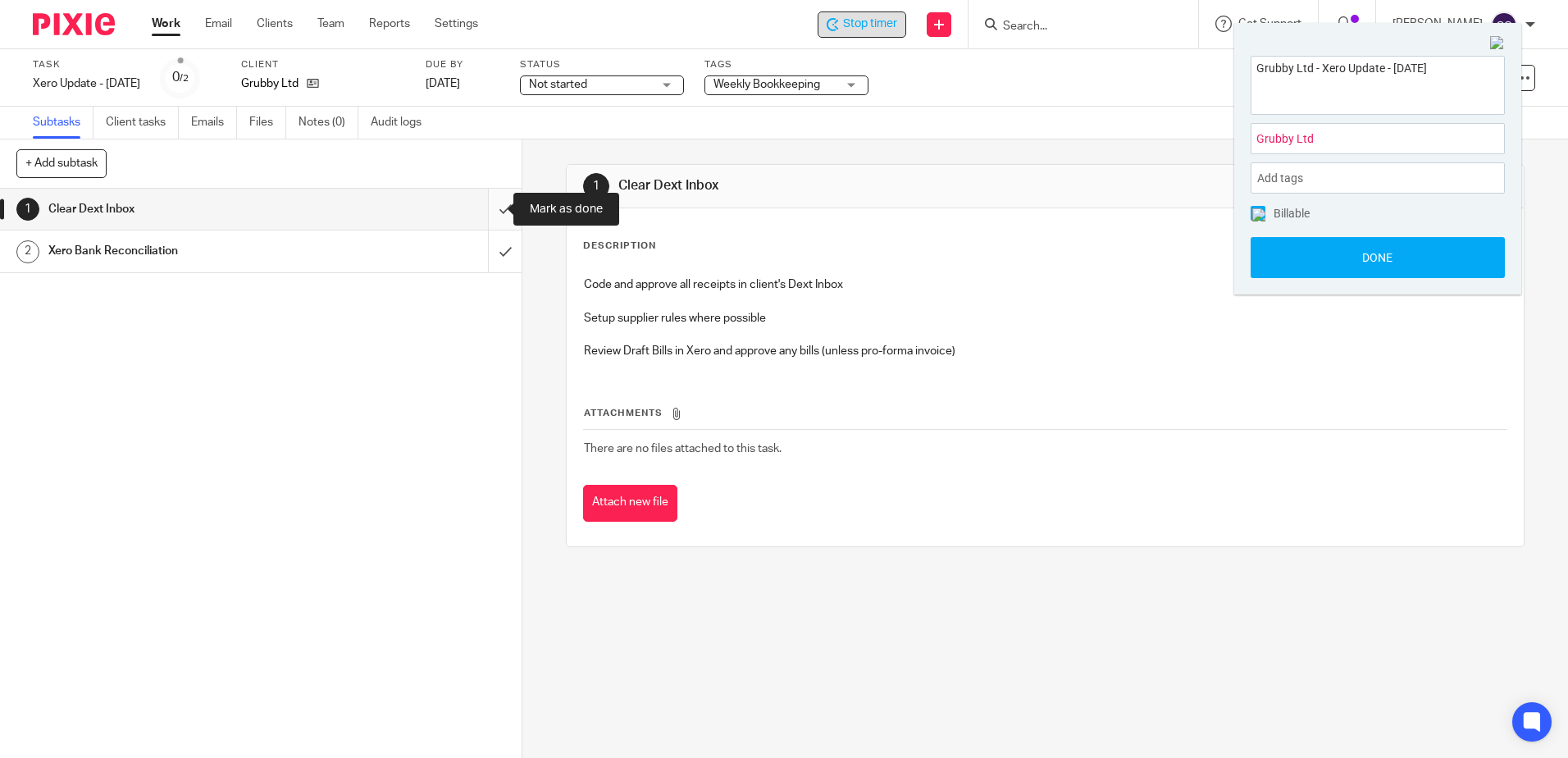
click at [485, 204] on input "submit" at bounding box center [260, 210] width 522 height 41
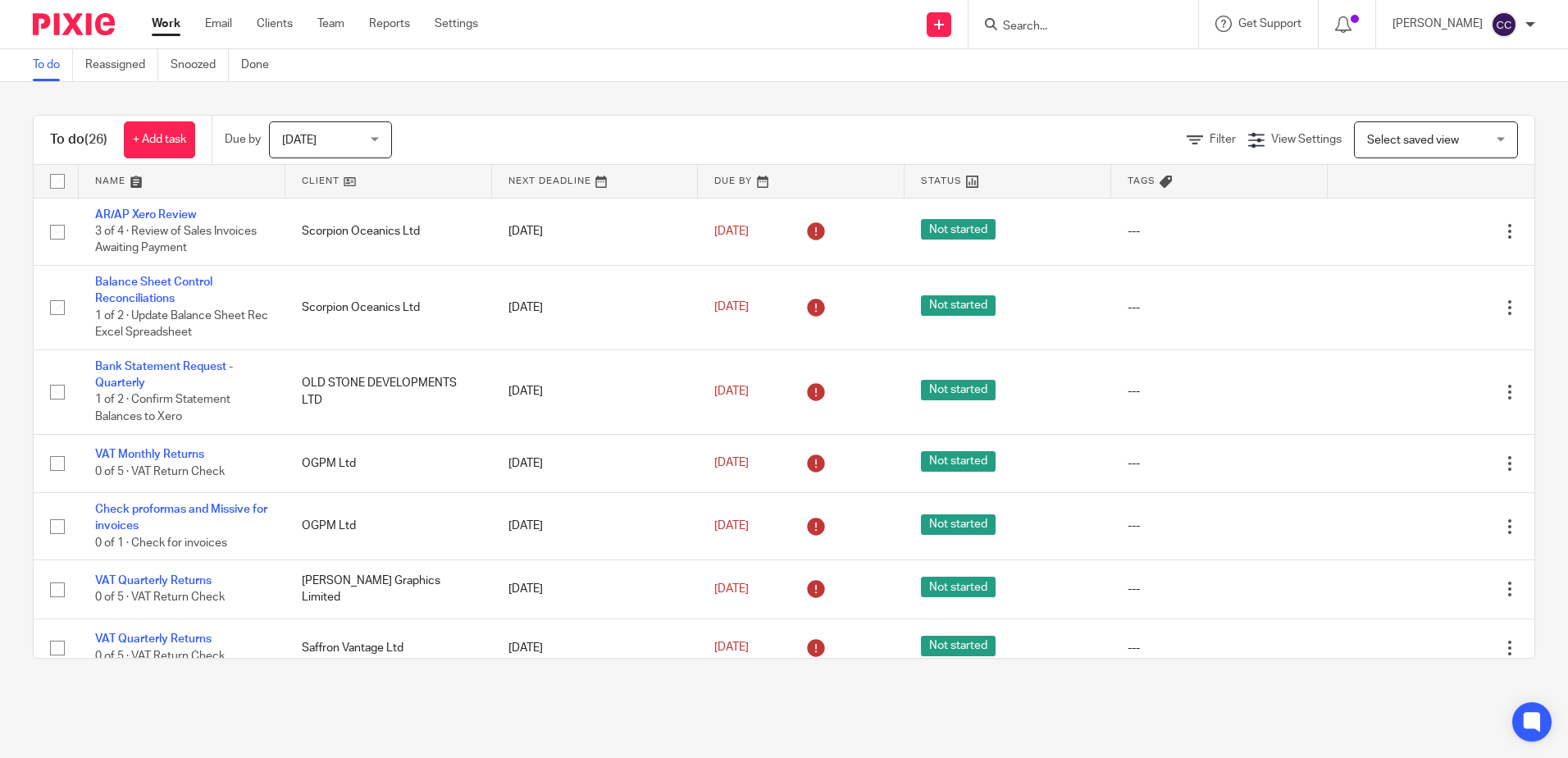
click at [312, 180] on link at bounding box center [388, 181] width 207 height 33
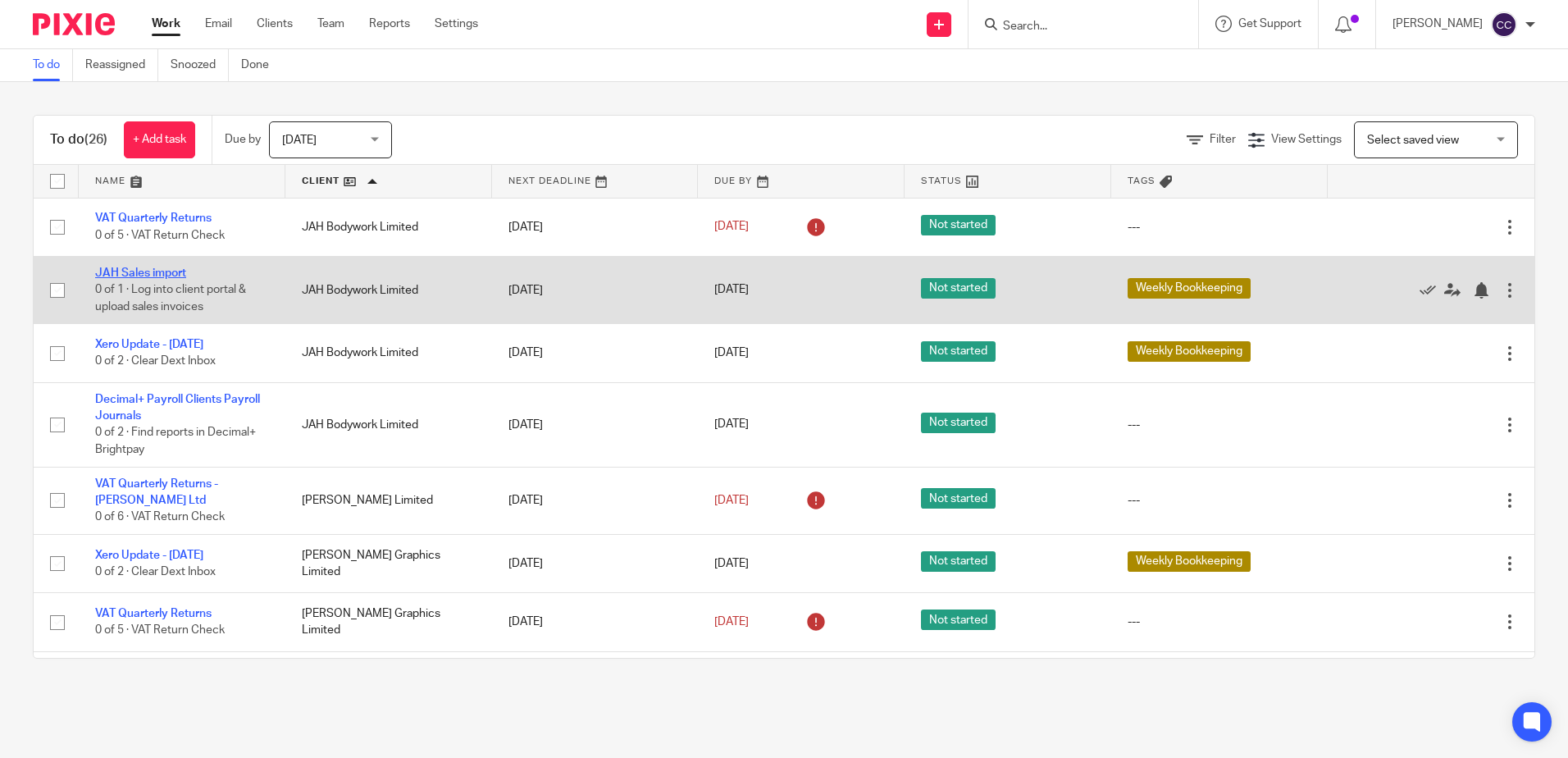
click at [157, 268] on link "JAH Sales import" at bounding box center [141, 272] width 91 height 11
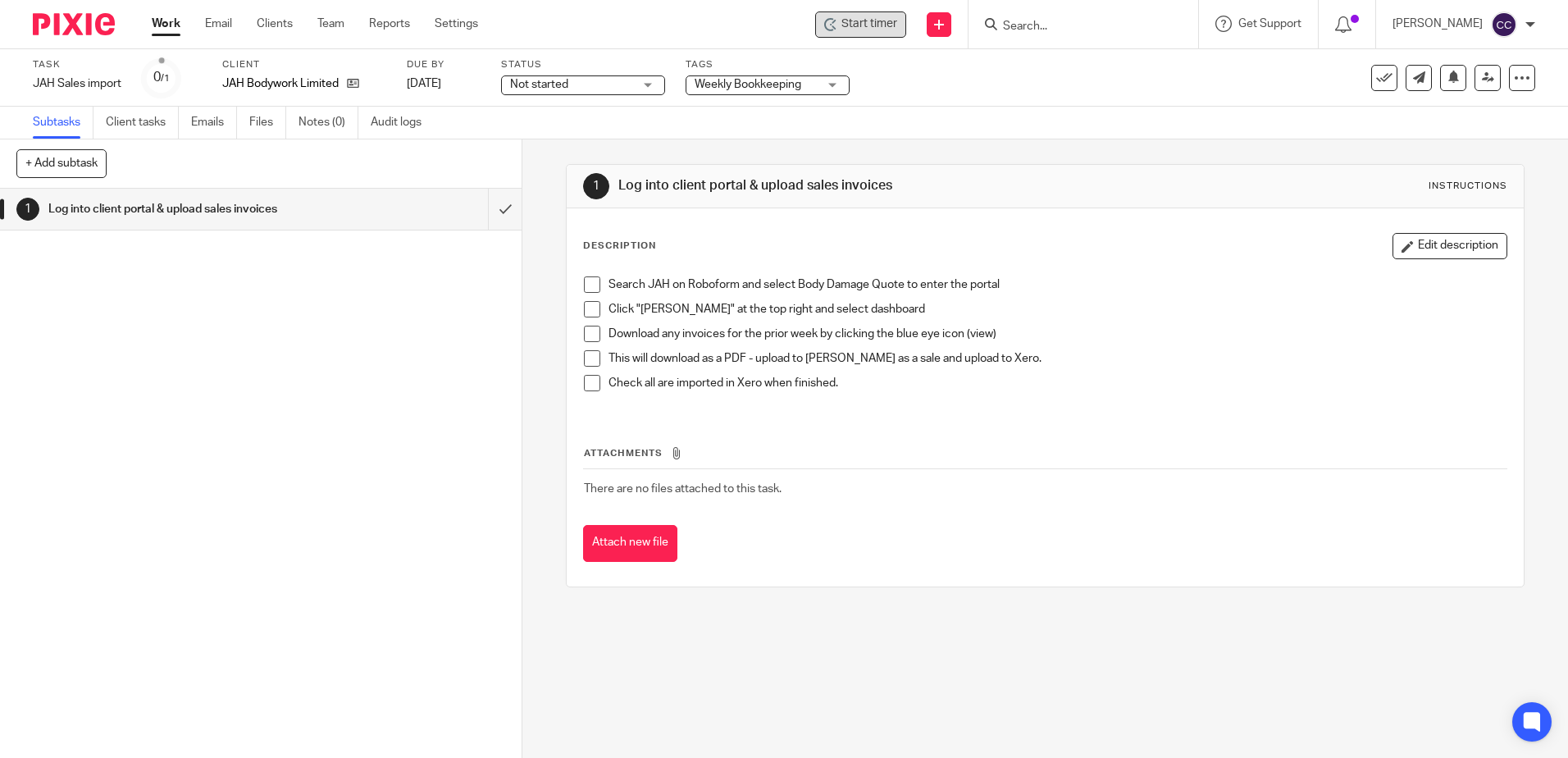
click at [885, 21] on span "Start timer" at bounding box center [869, 24] width 56 height 17
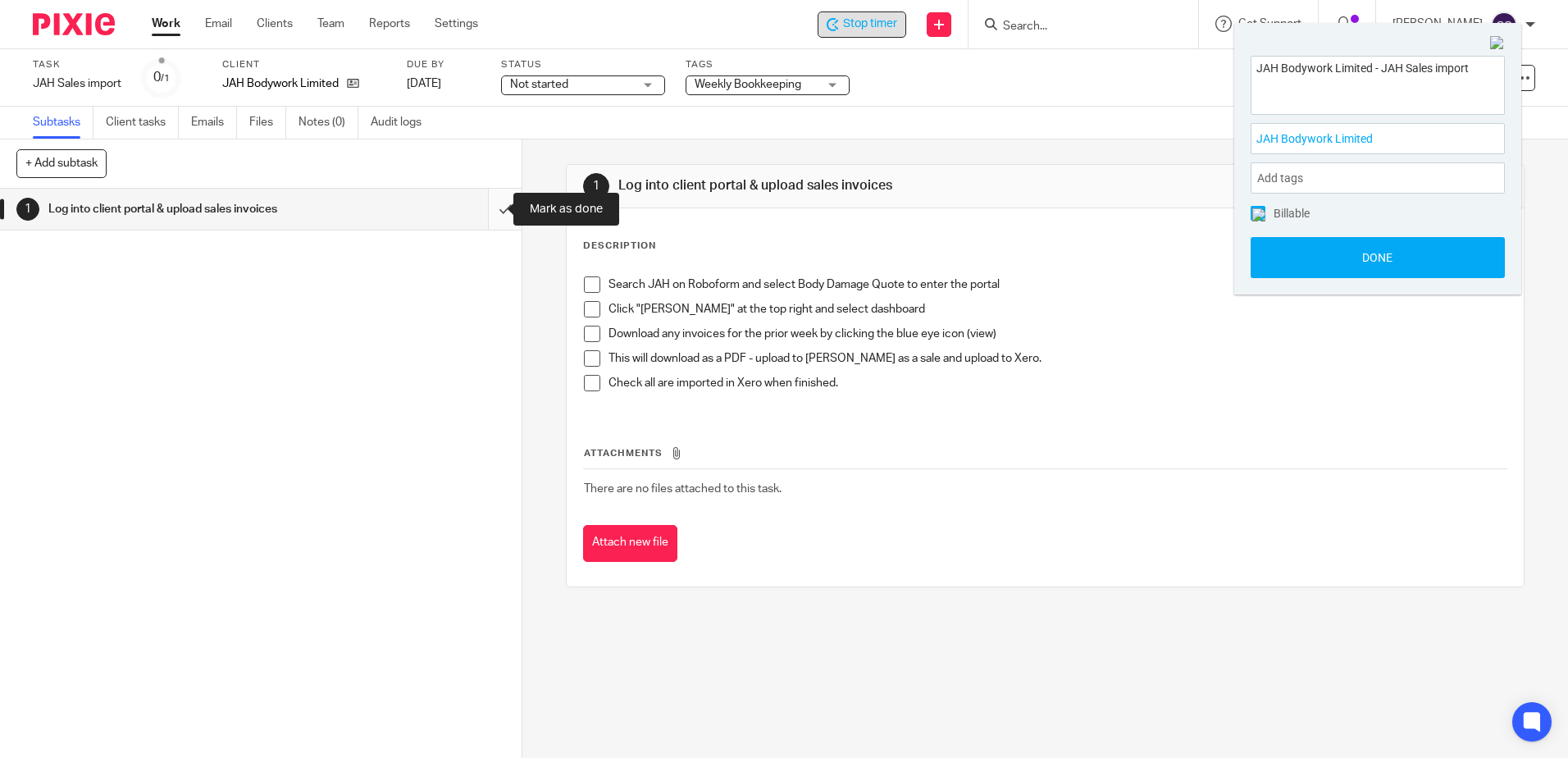
click at [484, 208] on input "submit" at bounding box center [260, 210] width 522 height 41
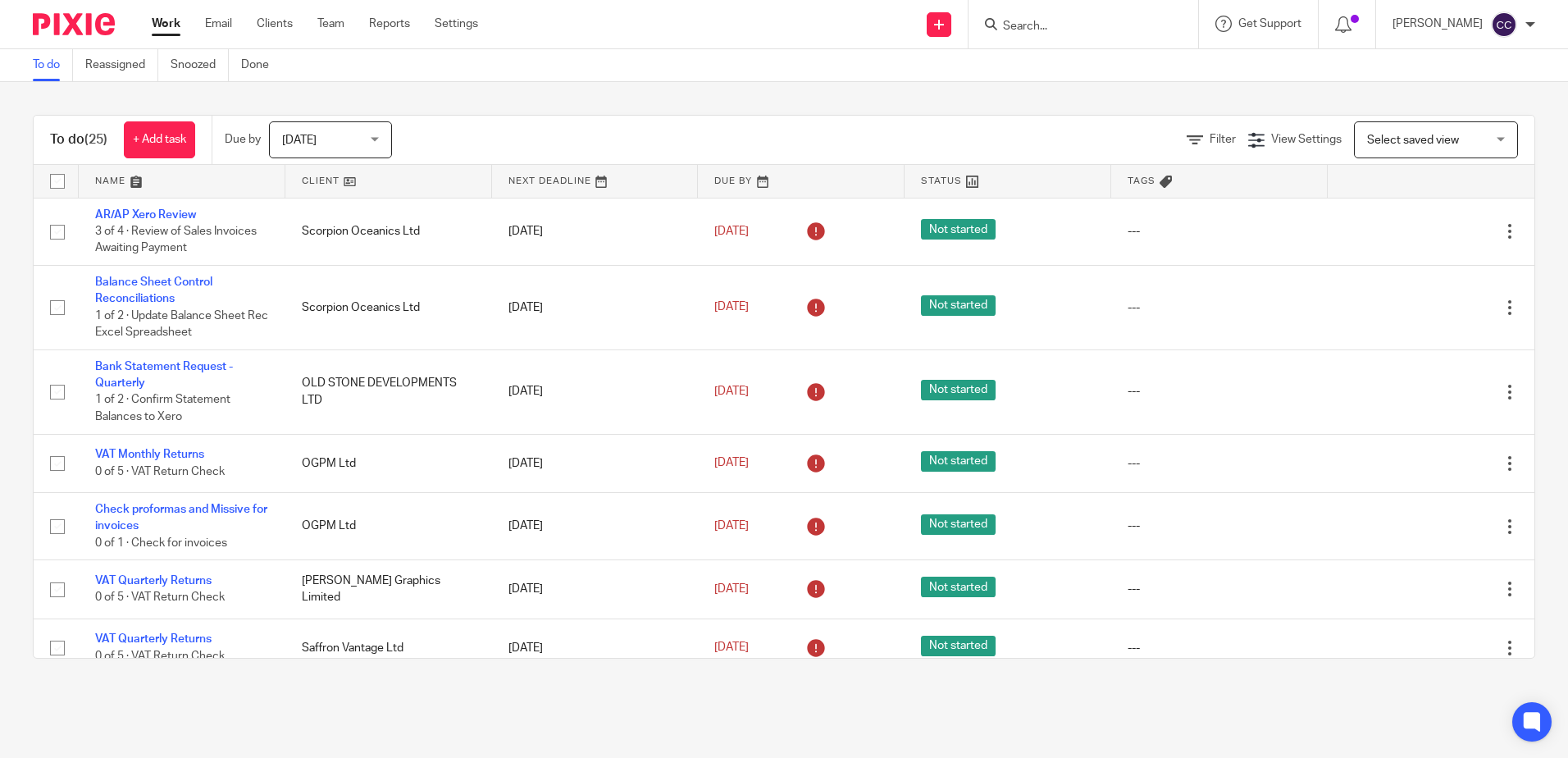
click at [315, 173] on link at bounding box center [388, 181] width 207 height 33
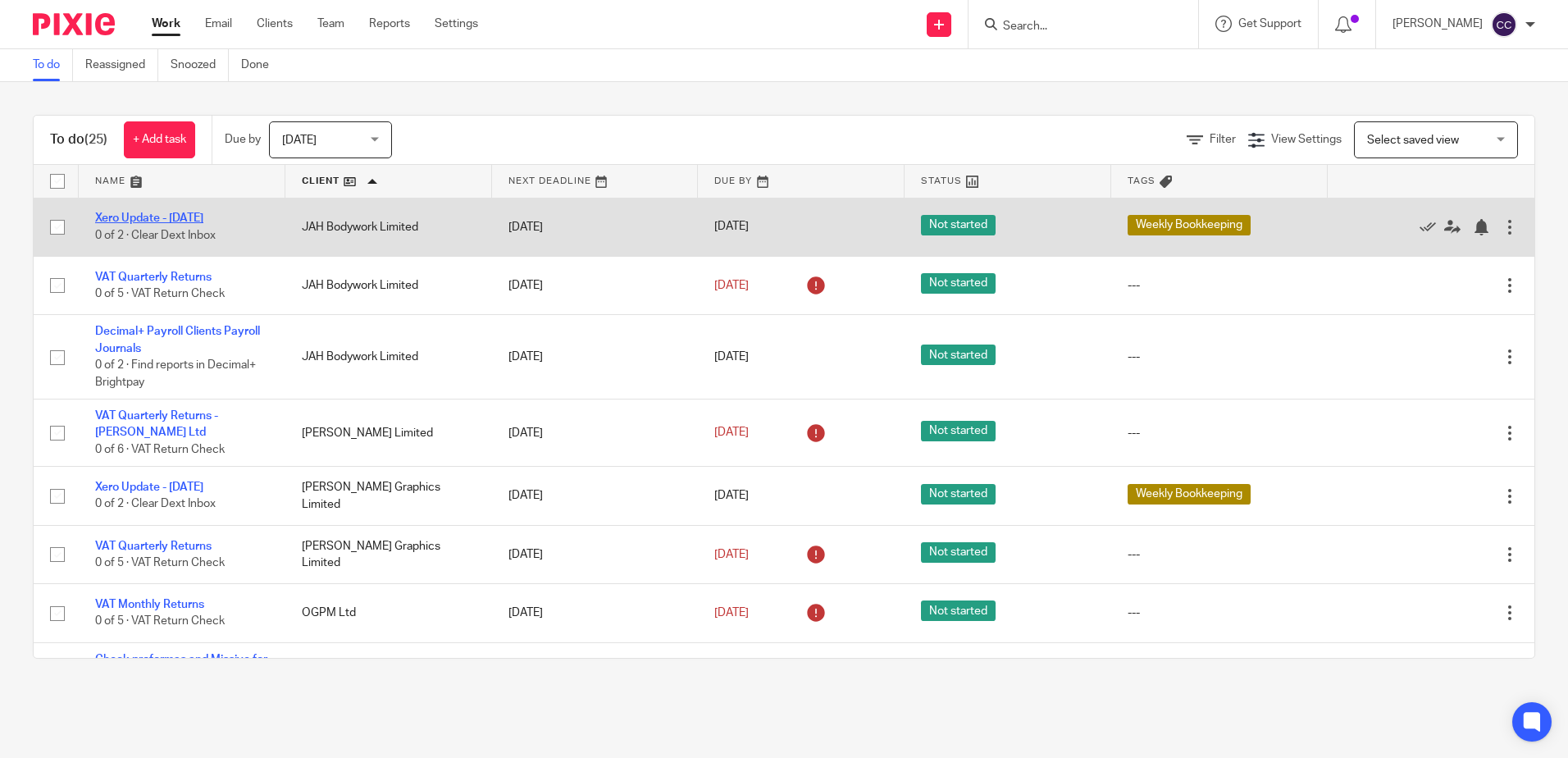
click at [156, 213] on link "Xero Update - [DATE]" at bounding box center [149, 217] width 108 height 11
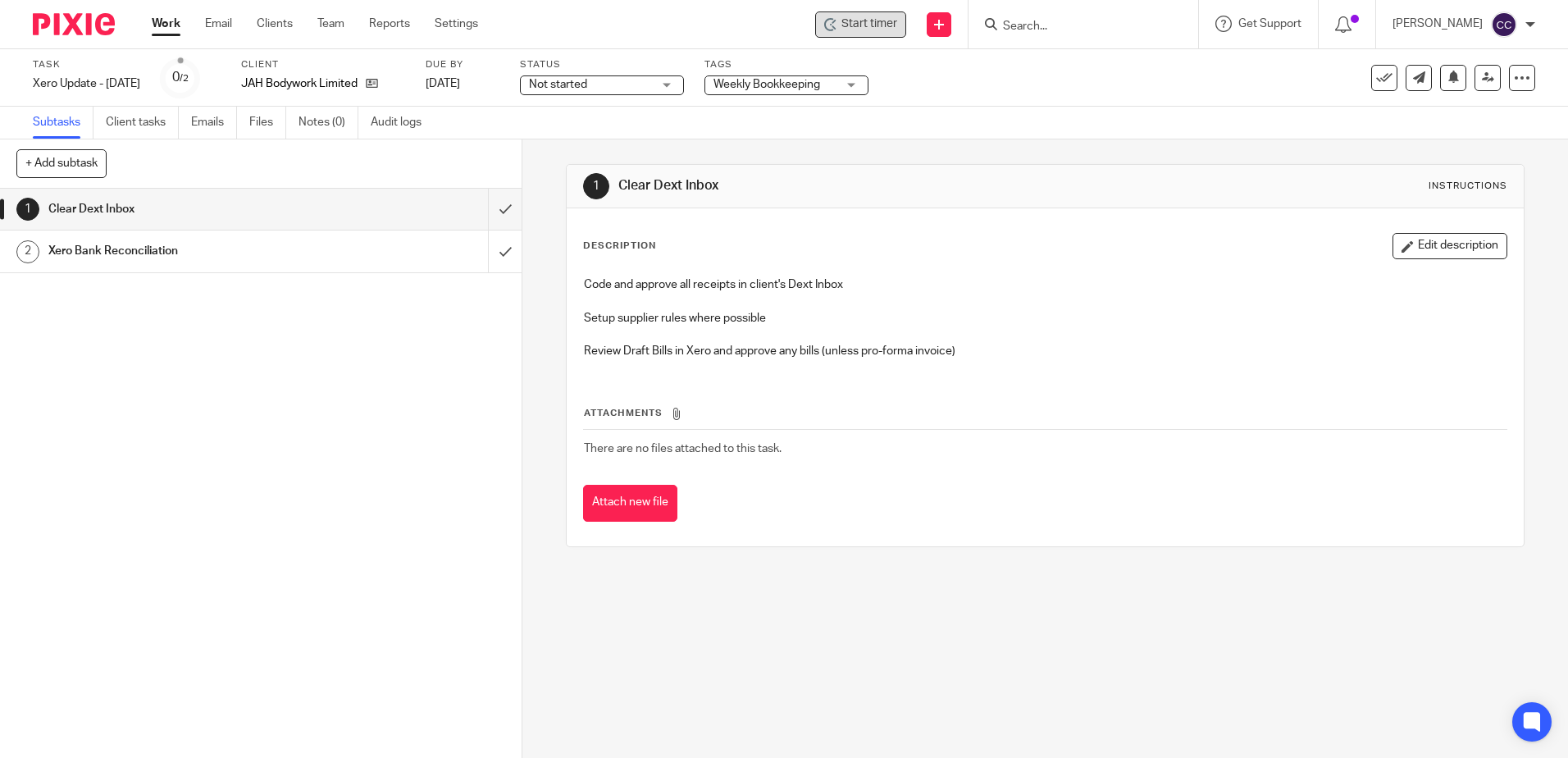
click at [874, 19] on span "Start timer" at bounding box center [869, 24] width 56 height 17
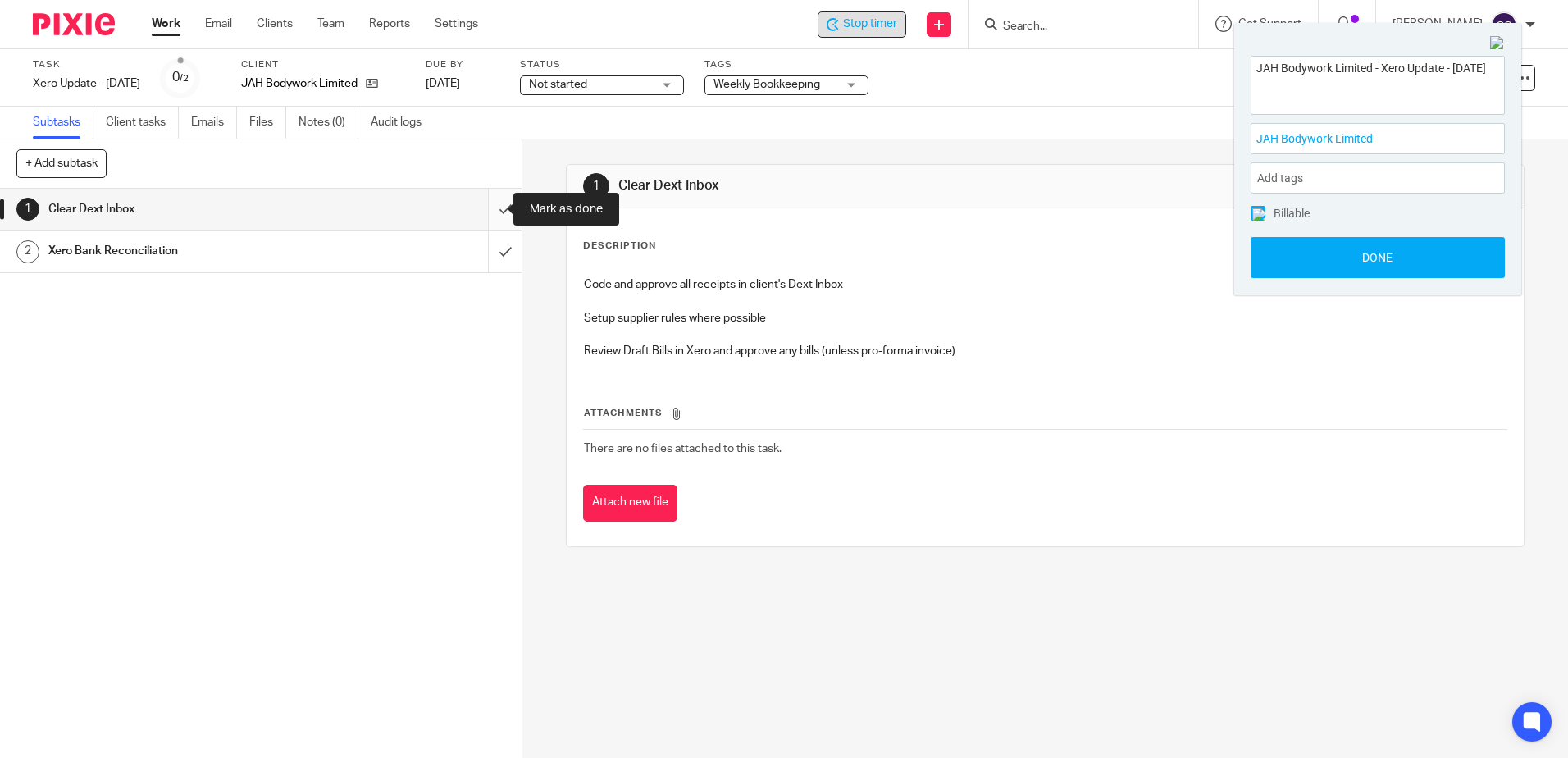
click at [491, 205] on input "submit" at bounding box center [260, 210] width 522 height 41
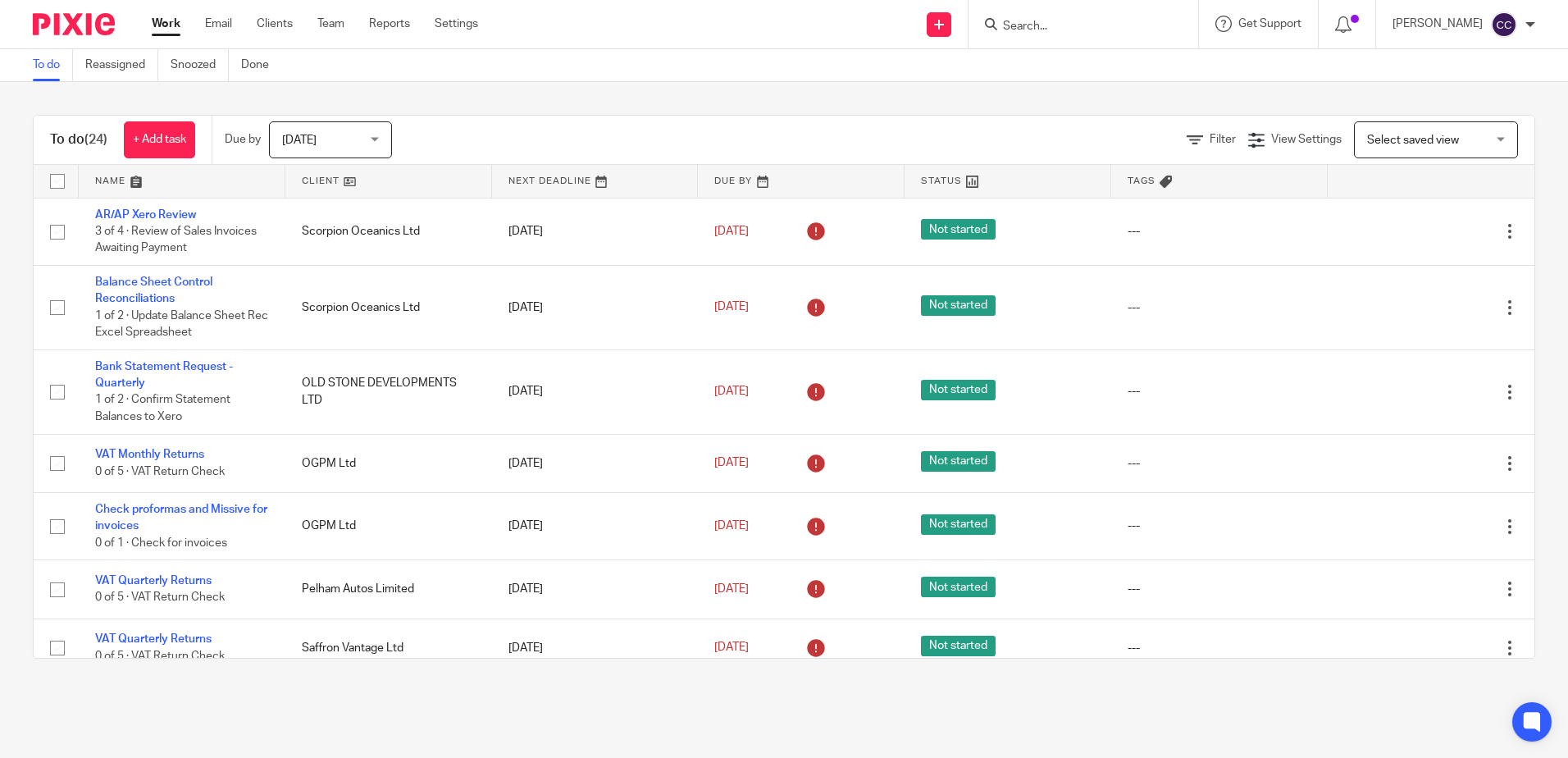
click at [326, 185] on link at bounding box center [388, 181] width 207 height 33
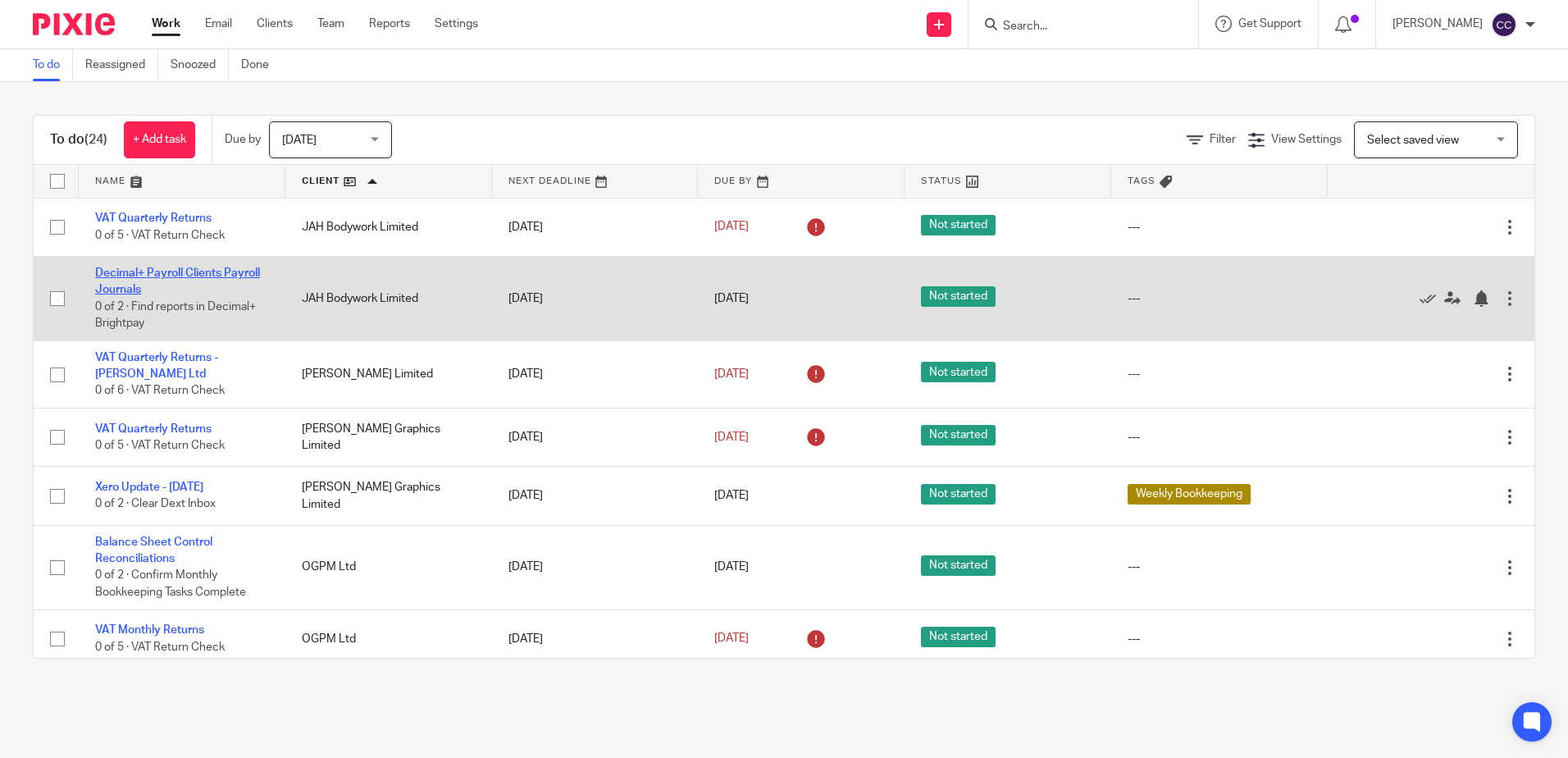
click at [143, 275] on link "Decimal+ Payroll Clients Payroll Journals" at bounding box center [178, 281] width 165 height 28
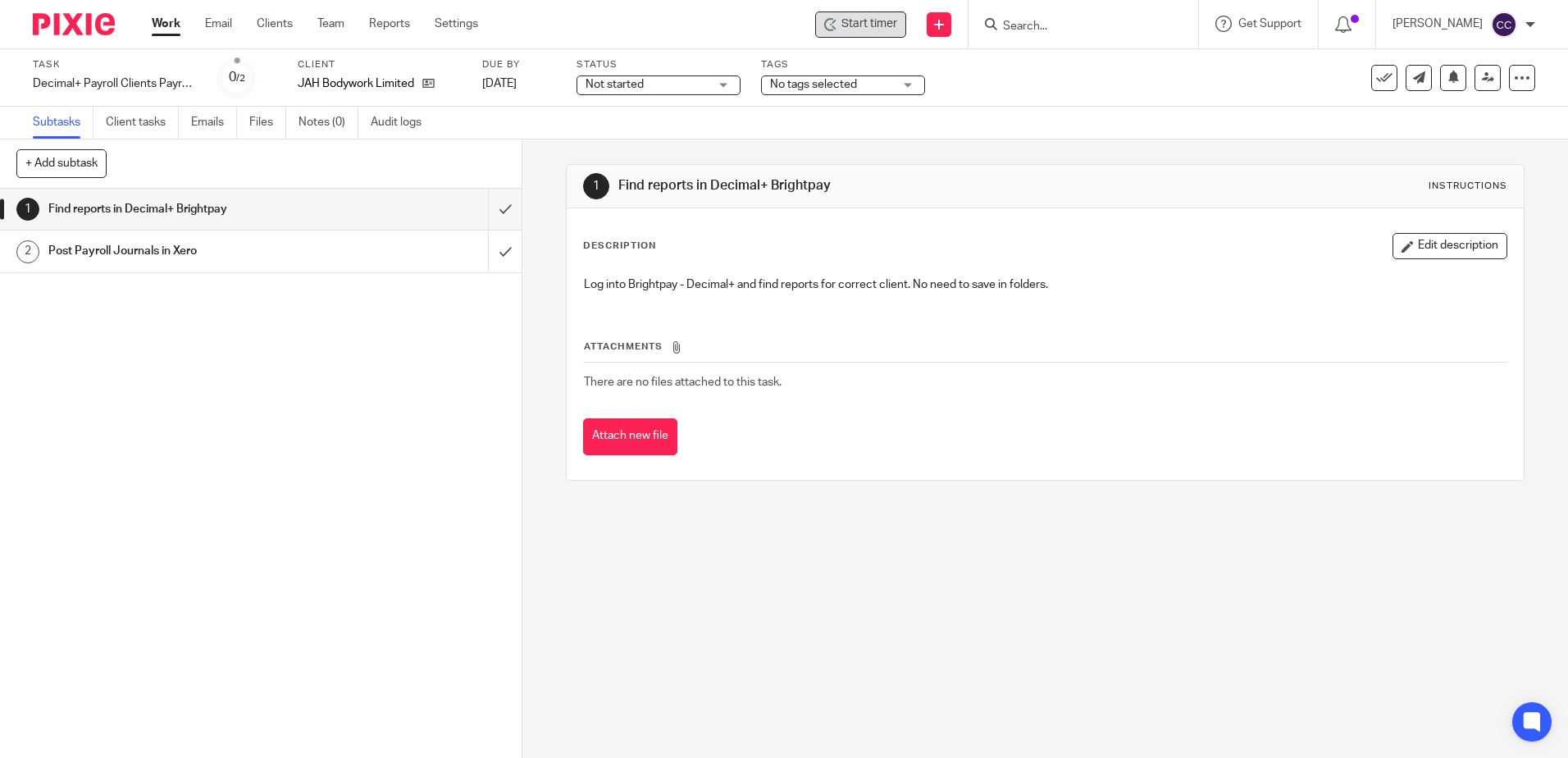
click at [836, 28] on icon at bounding box center [833, 28] width 4 height 4
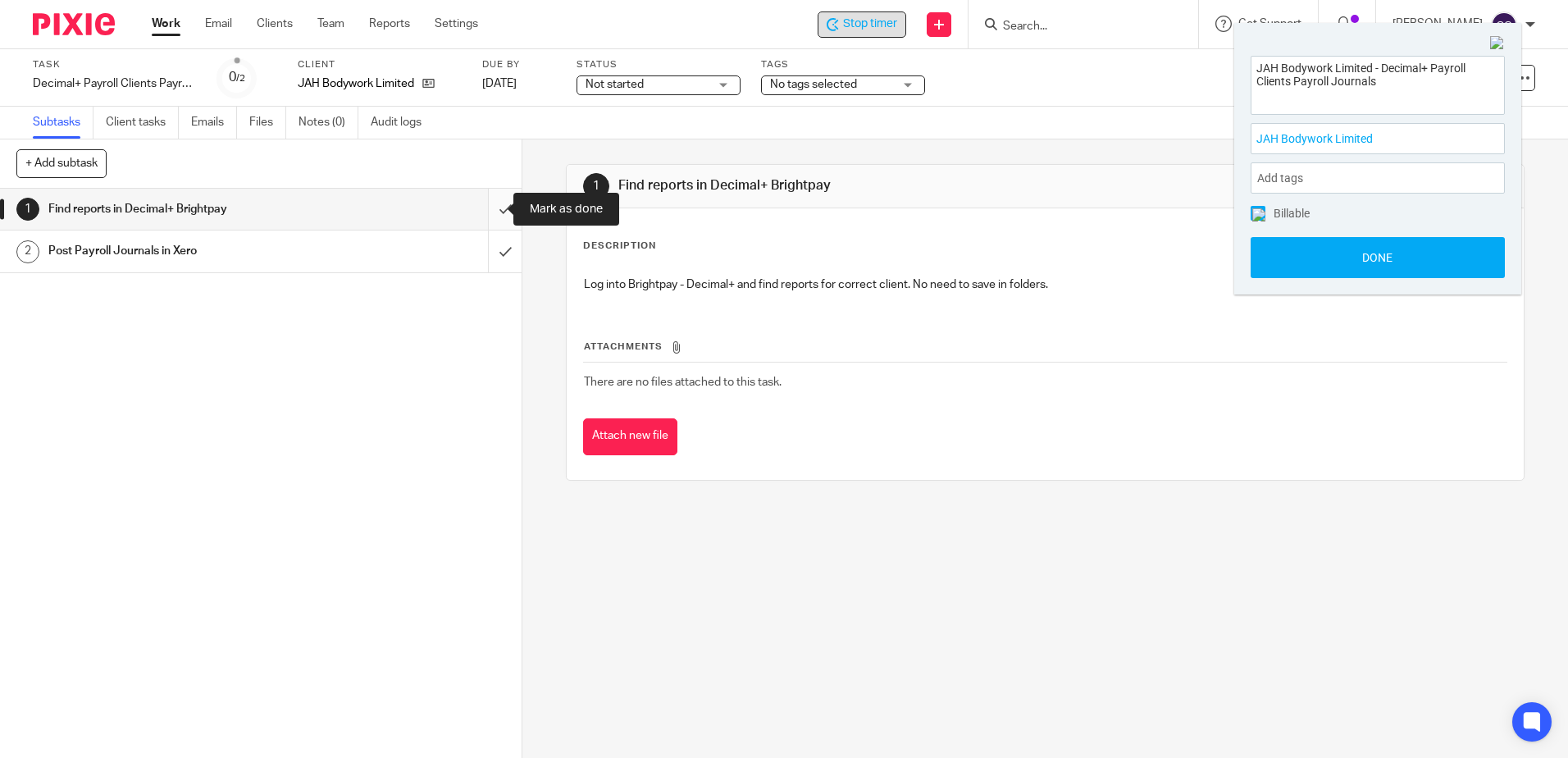
click at [485, 209] on input "submit" at bounding box center [260, 210] width 522 height 41
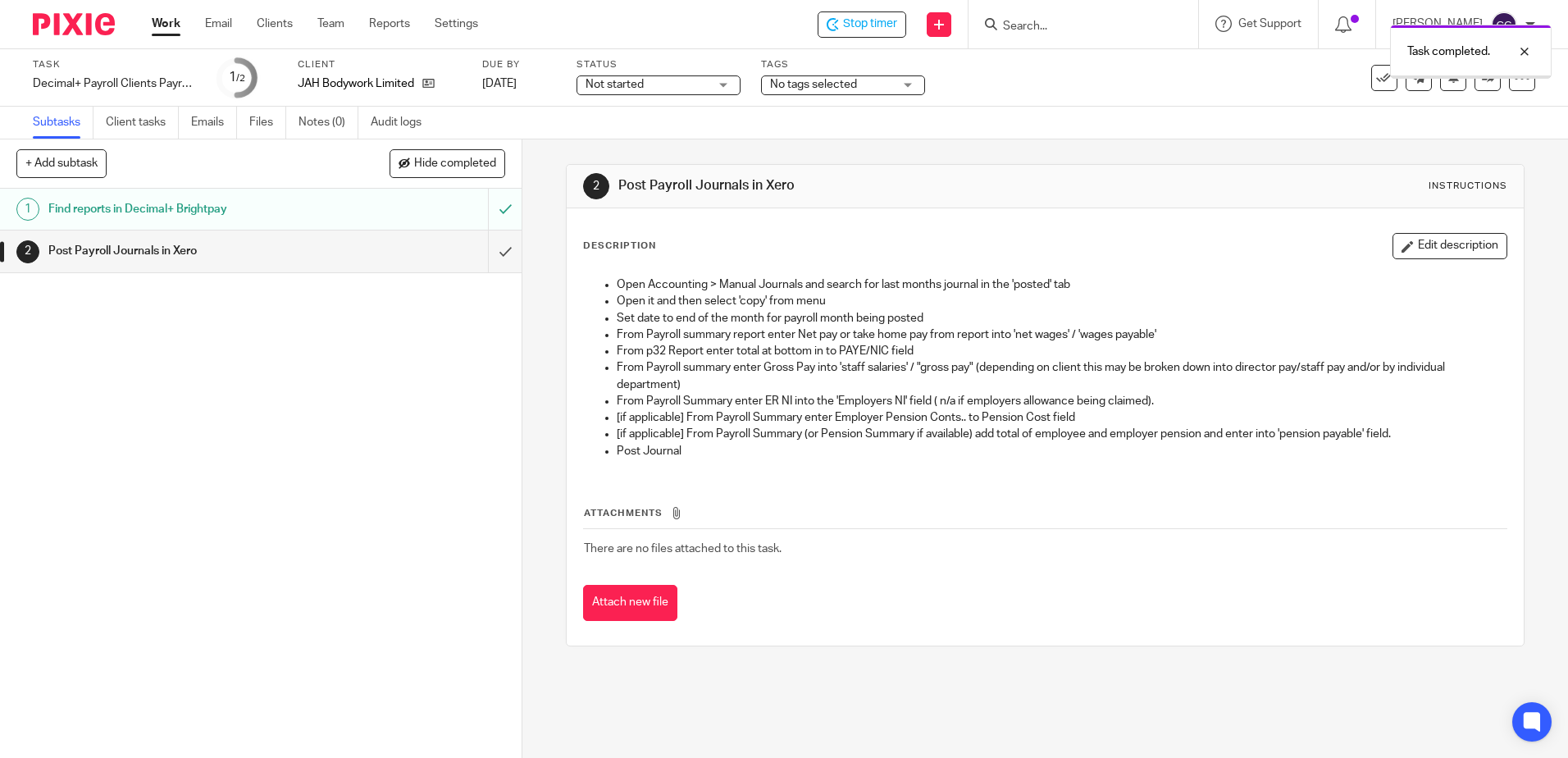
click at [489, 248] on input "submit" at bounding box center [260, 251] width 522 height 41
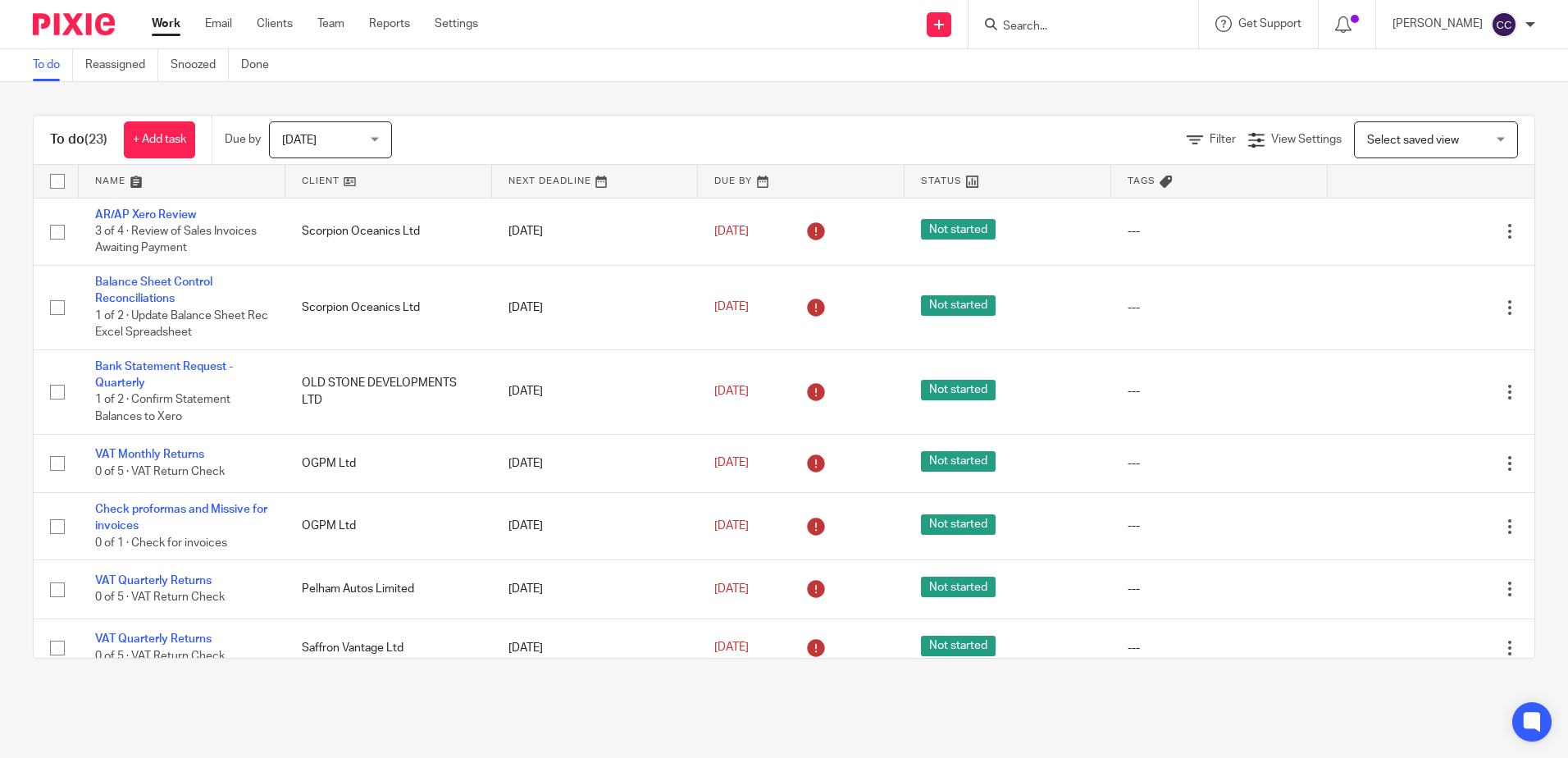
click at [315, 178] on link at bounding box center [388, 181] width 207 height 33
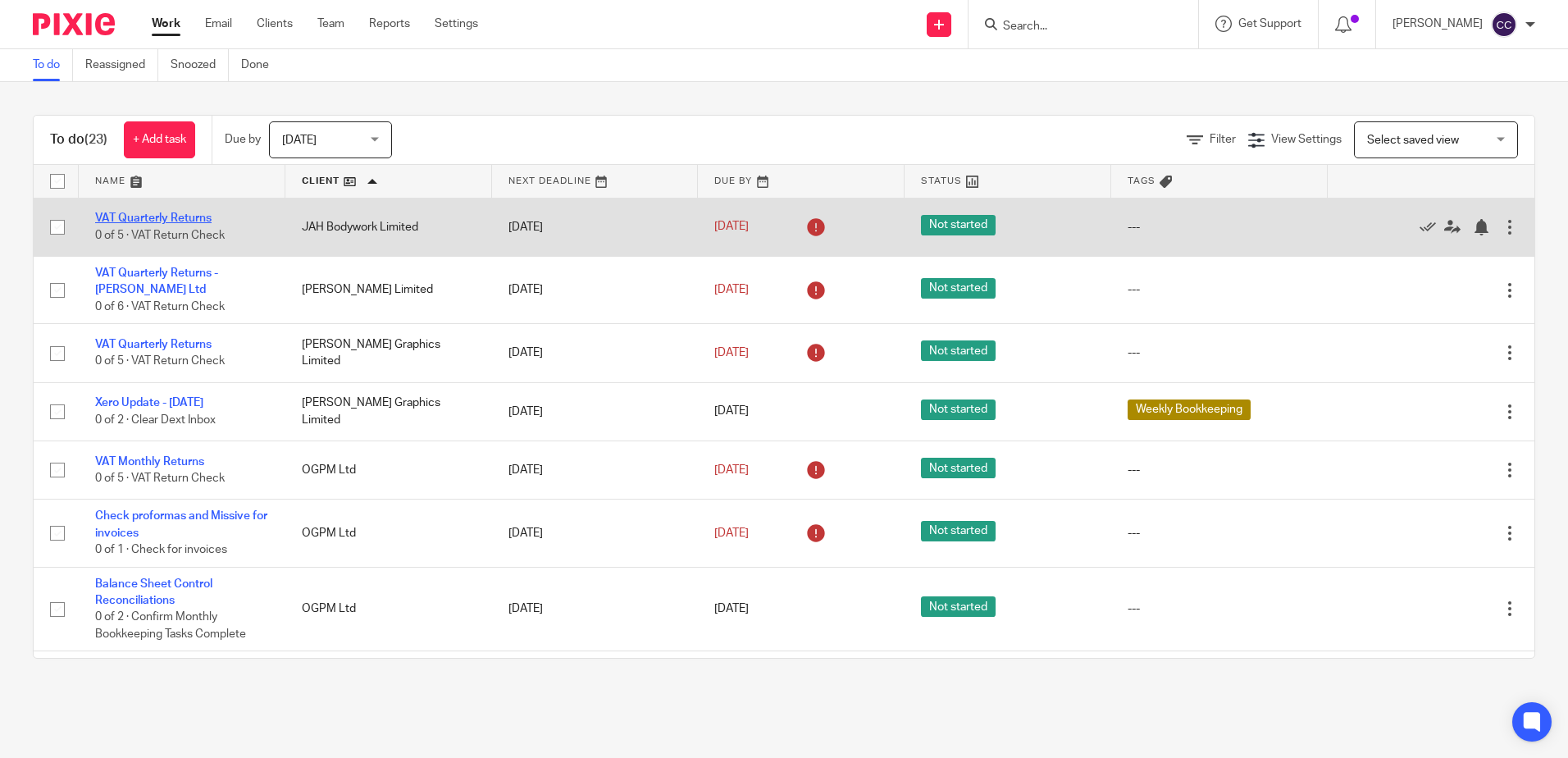
click at [168, 217] on link "VAT Quarterly Returns" at bounding box center [154, 217] width 117 height 11
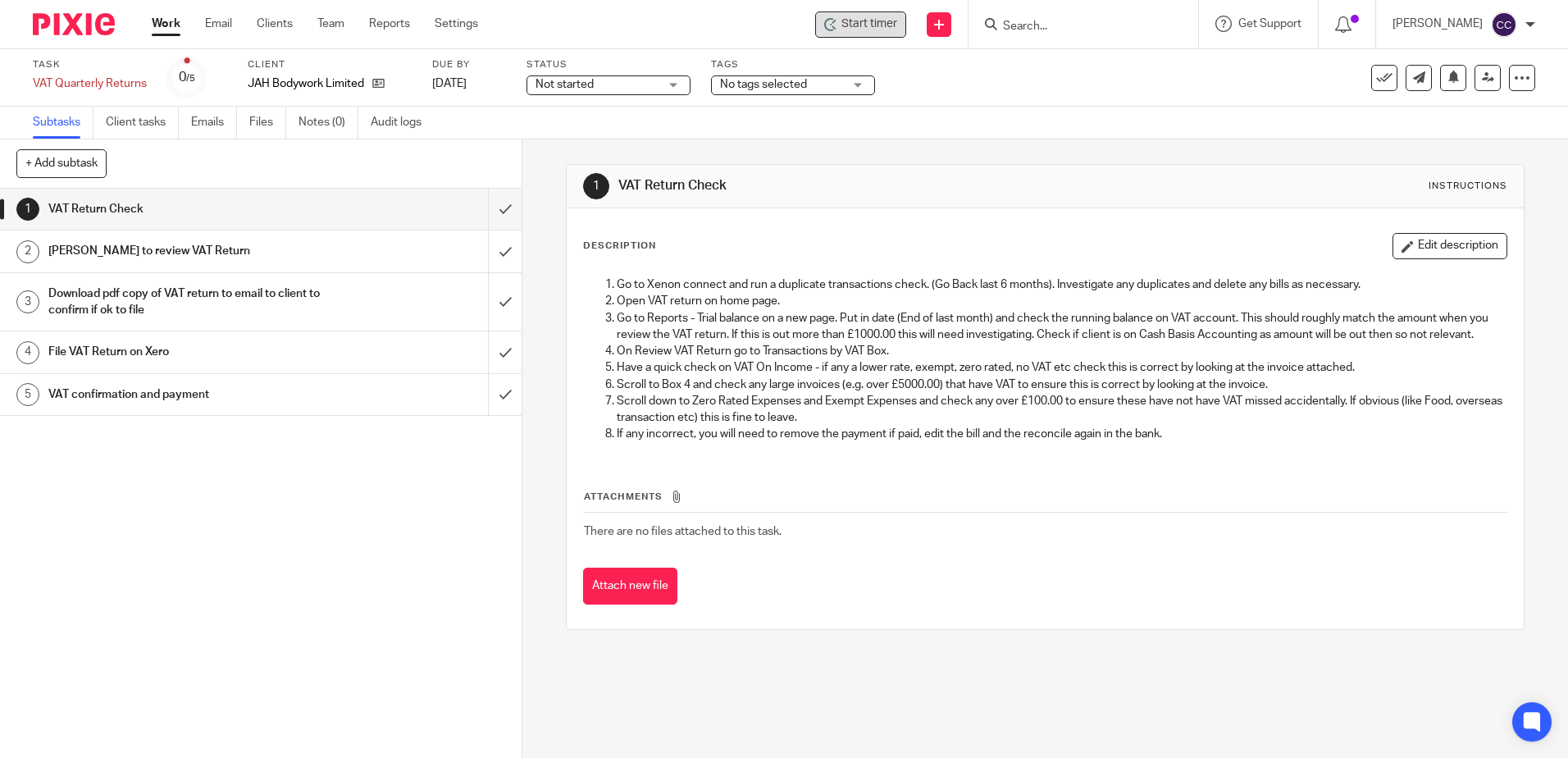
click at [877, 23] on span "Start timer" at bounding box center [869, 24] width 56 height 17
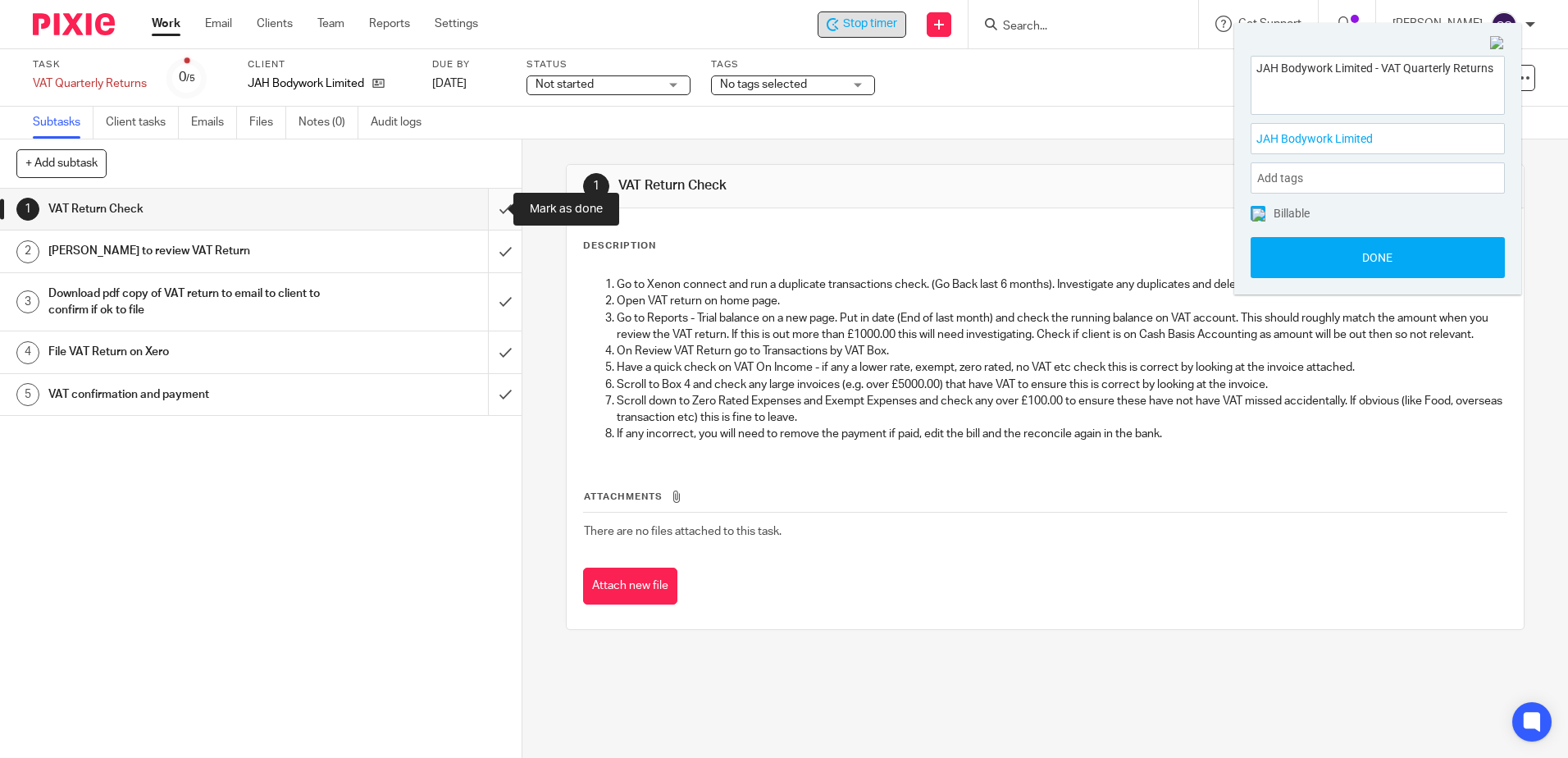
click at [480, 205] on input "submit" at bounding box center [260, 210] width 522 height 41
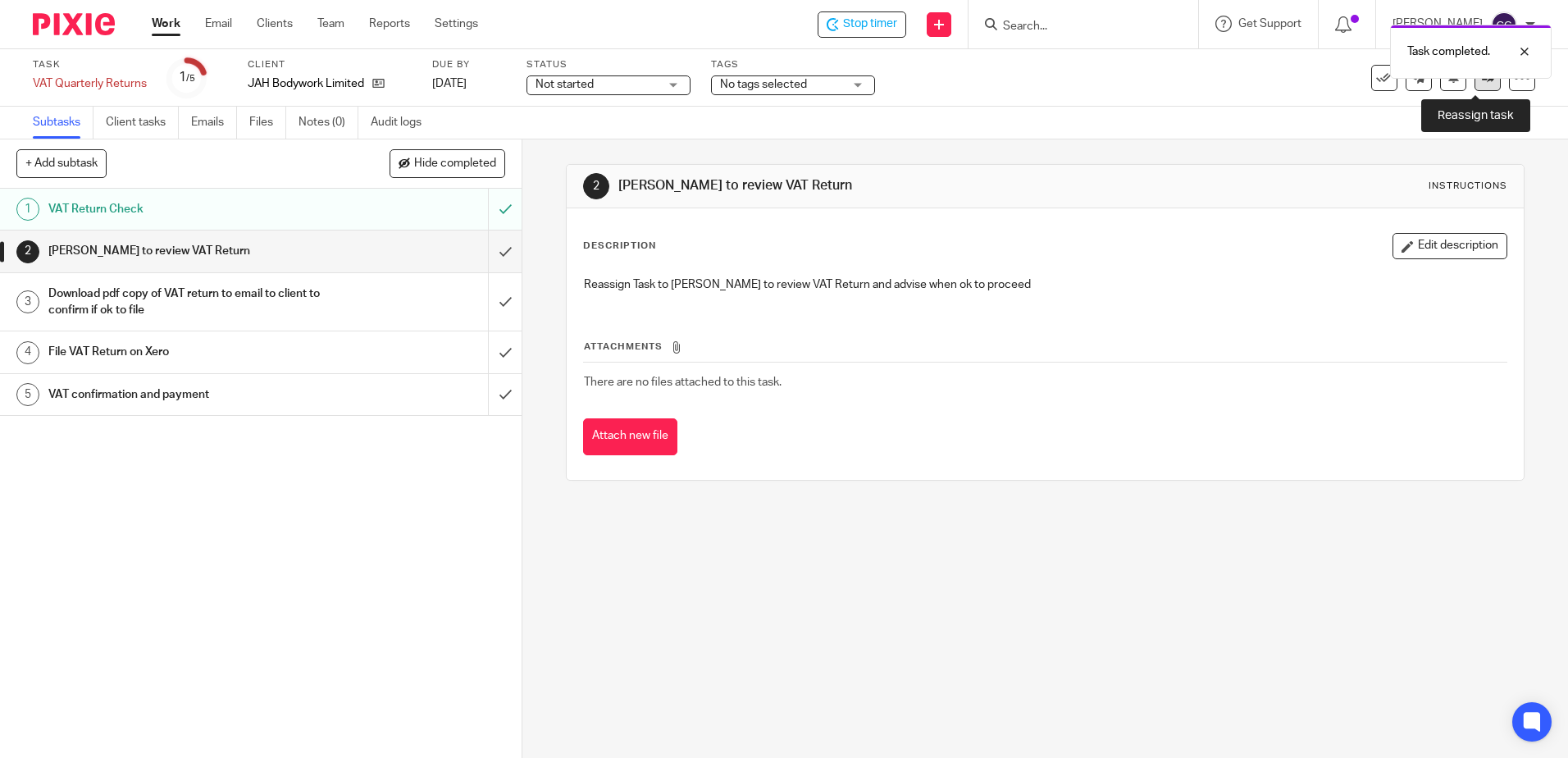
click at [1478, 84] on link at bounding box center [1487, 77] width 27 height 27
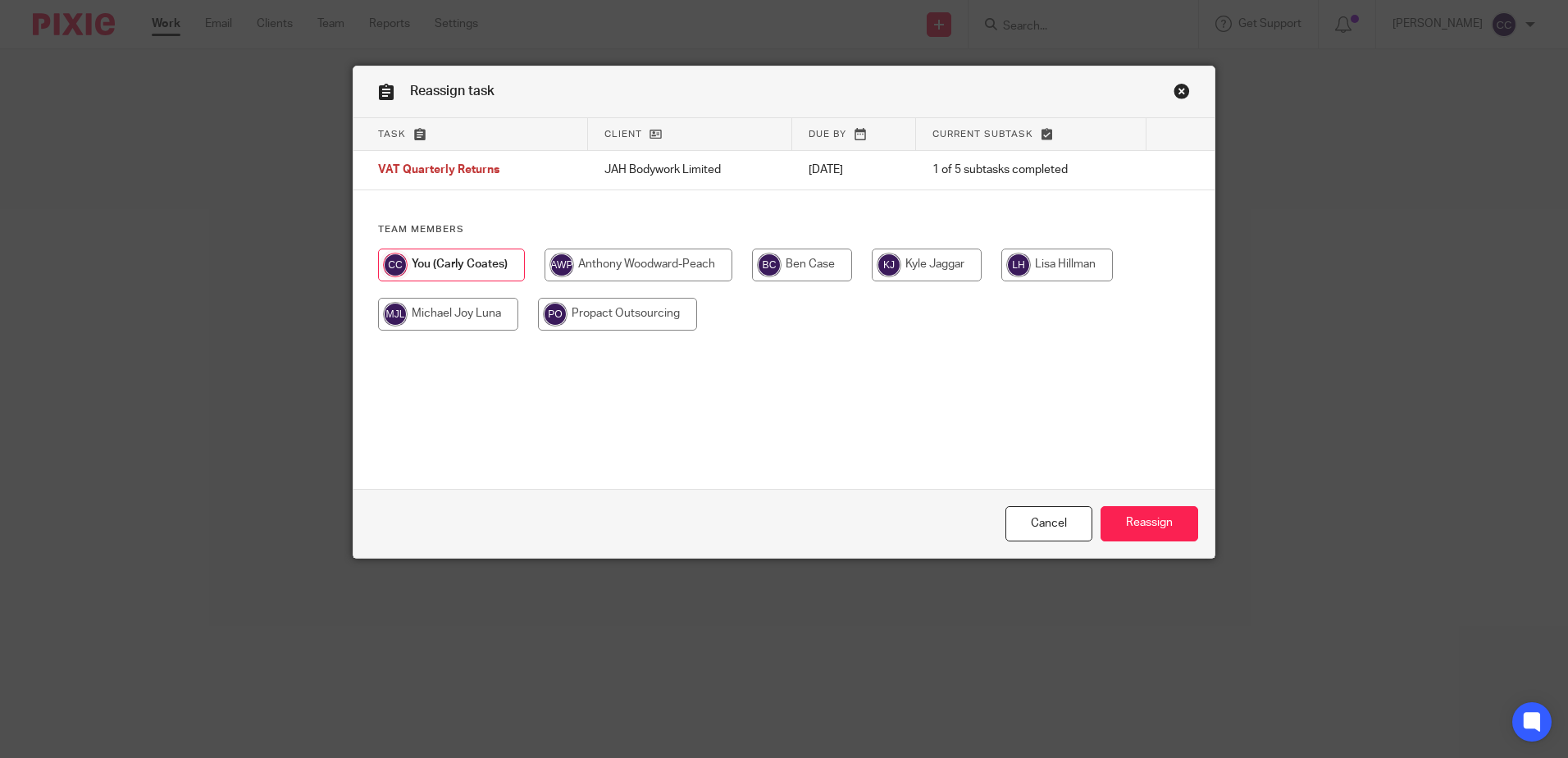
click at [1045, 266] on input "radio" at bounding box center [1058, 265] width 112 height 33
radio input "true"
click at [1124, 517] on input "Reassign" at bounding box center [1150, 523] width 98 height 35
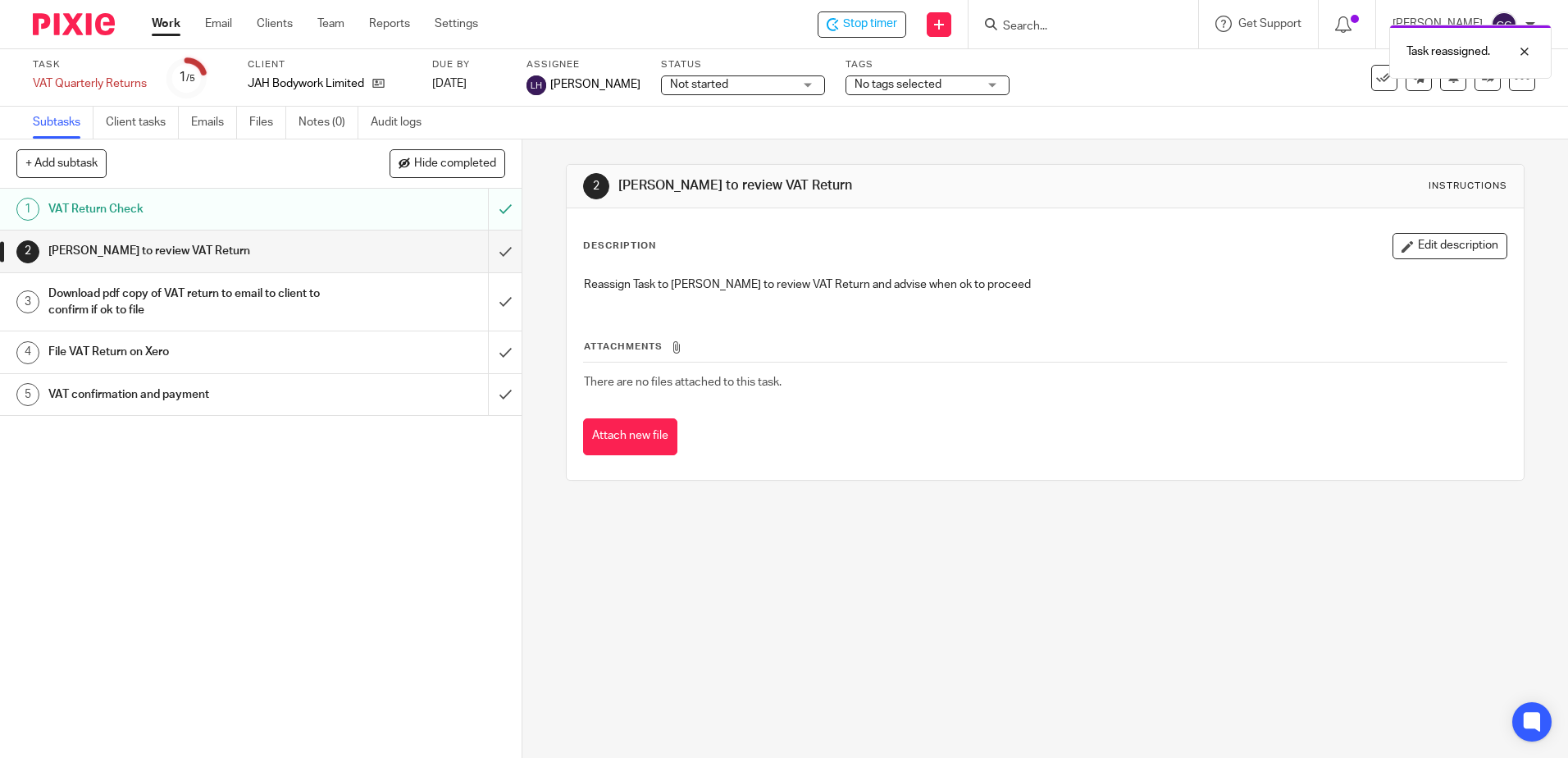
click at [162, 24] on link "Work" at bounding box center [166, 23] width 28 height 16
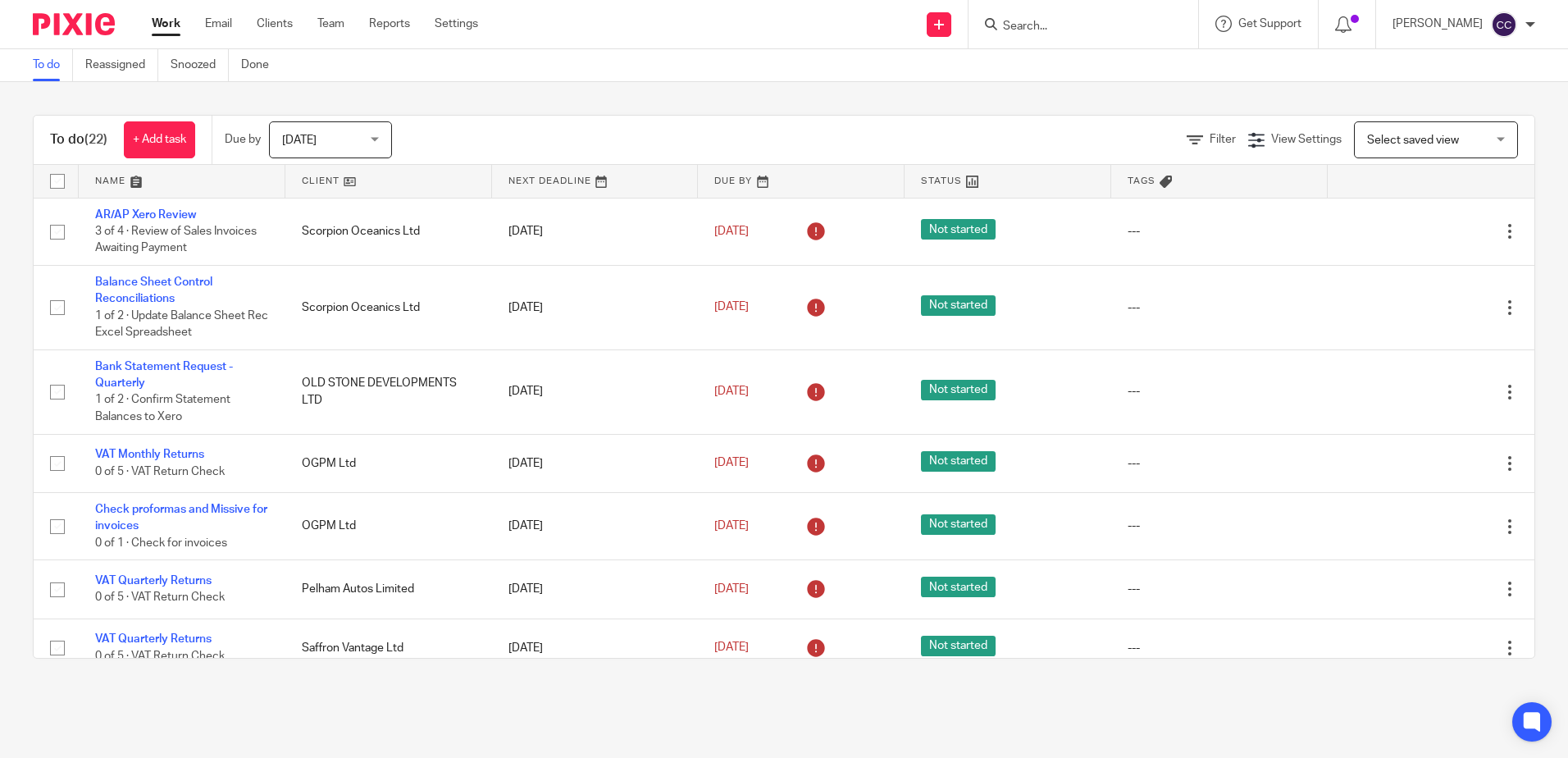
click at [316, 178] on link at bounding box center [388, 181] width 207 height 33
